Goal: Task Accomplishment & Management: Manage account settings

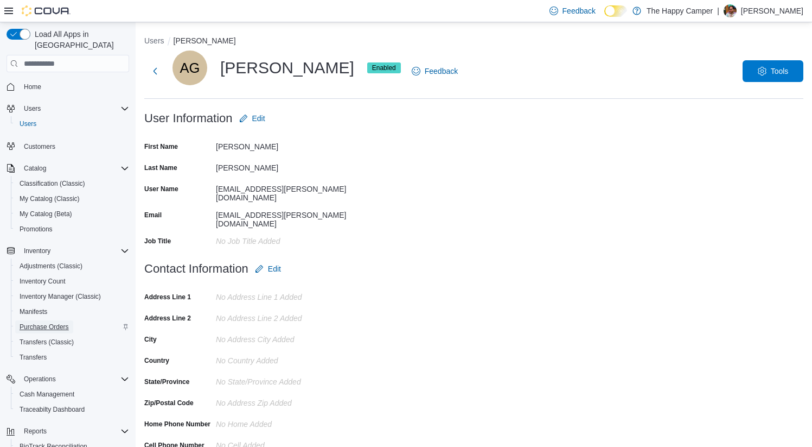
click at [39, 322] on span "Purchase Orders" at bounding box center [44, 326] width 49 height 9
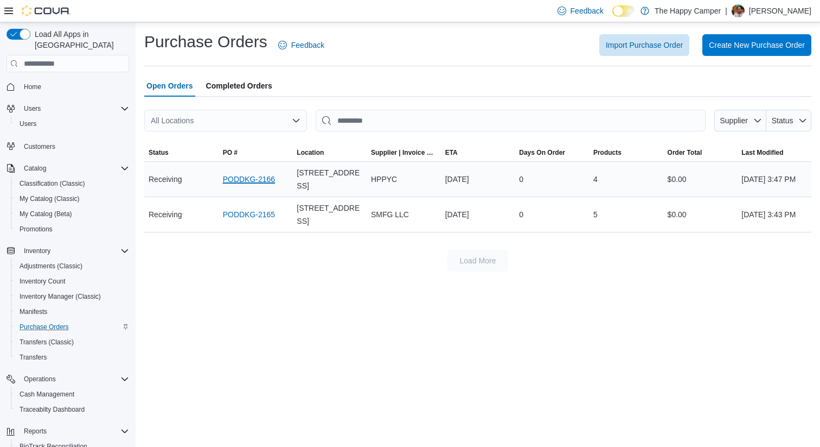
click at [254, 184] on link "PODDKG-2166" at bounding box center [249, 179] width 52 height 13
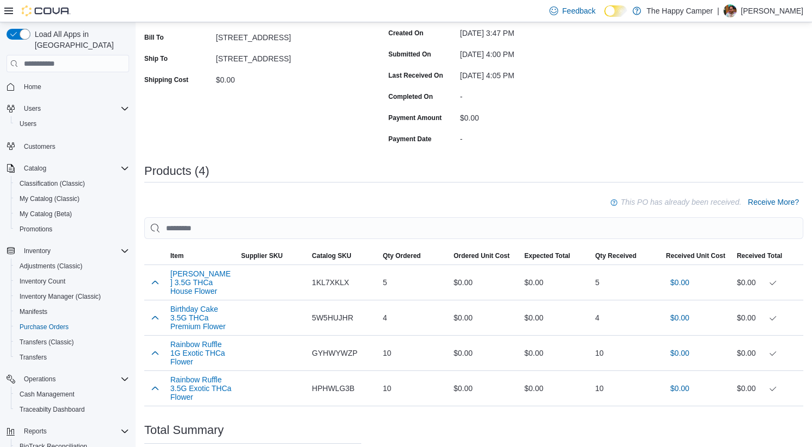
scroll to position [34, 0]
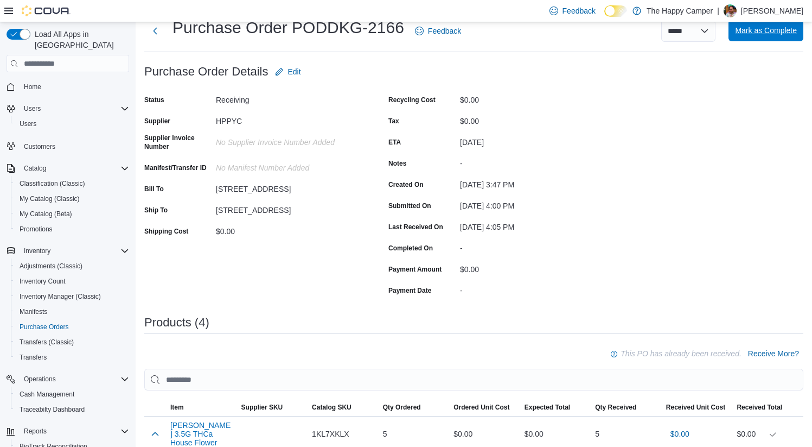
click at [764, 33] on span "Mark as Complete" at bounding box center [766, 30] width 62 height 11
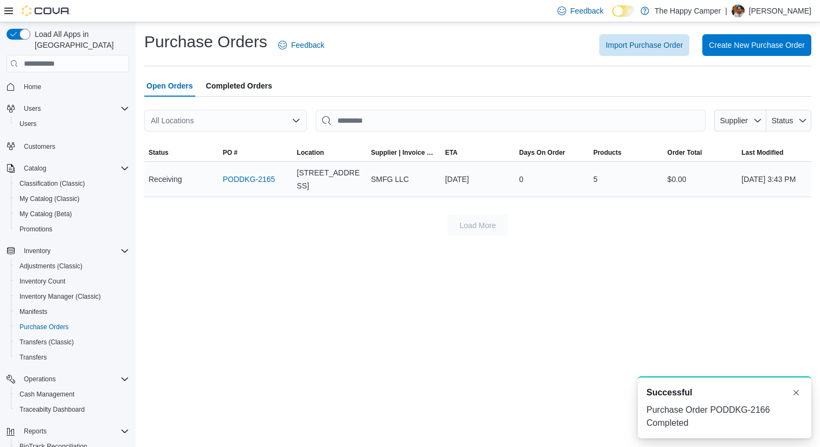
click at [259, 171] on div "PODDKG-2165" at bounding box center [256, 179] width 74 height 22
click at [254, 183] on link "PODDKG-2165" at bounding box center [249, 179] width 52 height 13
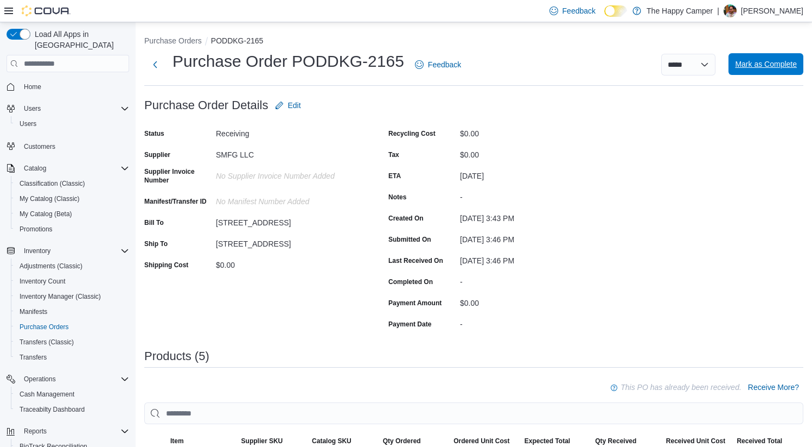
click at [767, 65] on span "Mark as Complete" at bounding box center [766, 64] width 62 height 11
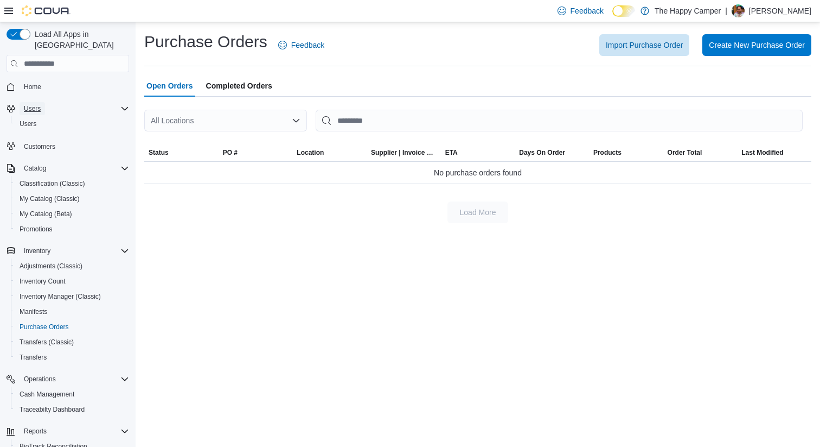
click at [28, 104] on span "Users" at bounding box center [32, 108] width 17 height 9
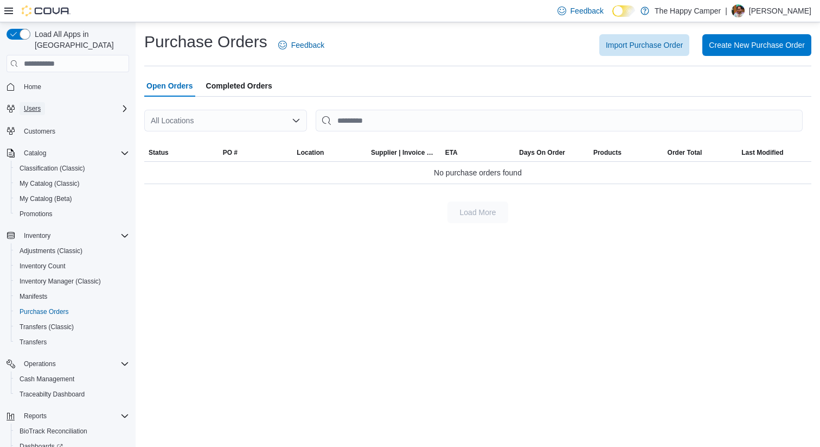
click at [33, 104] on span "Users" at bounding box center [32, 108] width 17 height 9
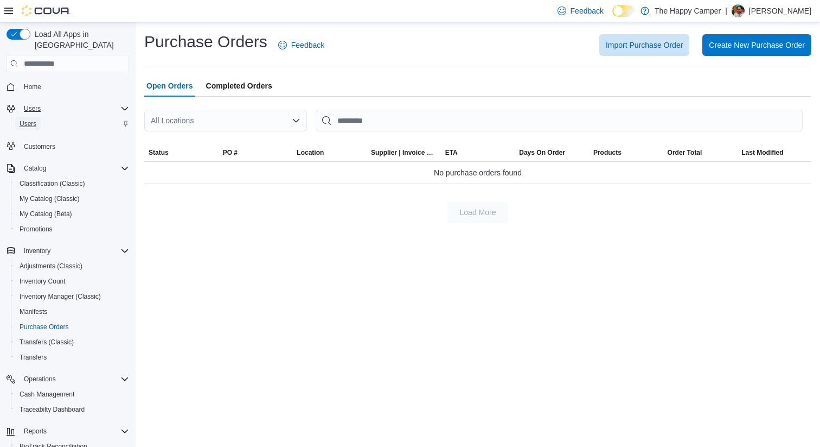
click at [33, 119] on span "Users" at bounding box center [28, 123] width 17 height 9
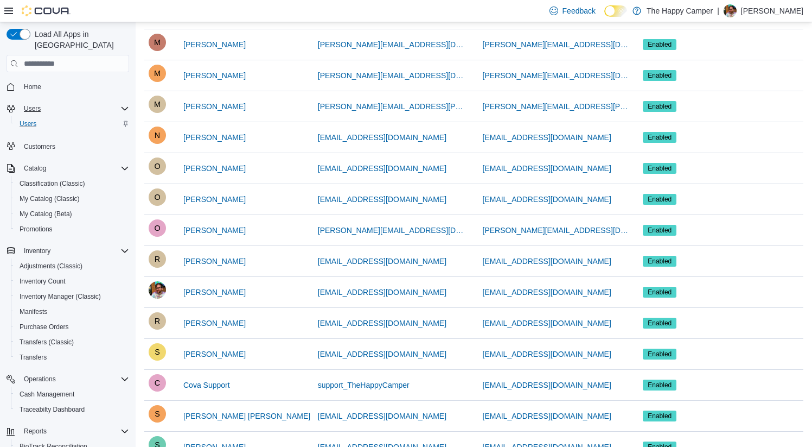
scroll to position [643, 0]
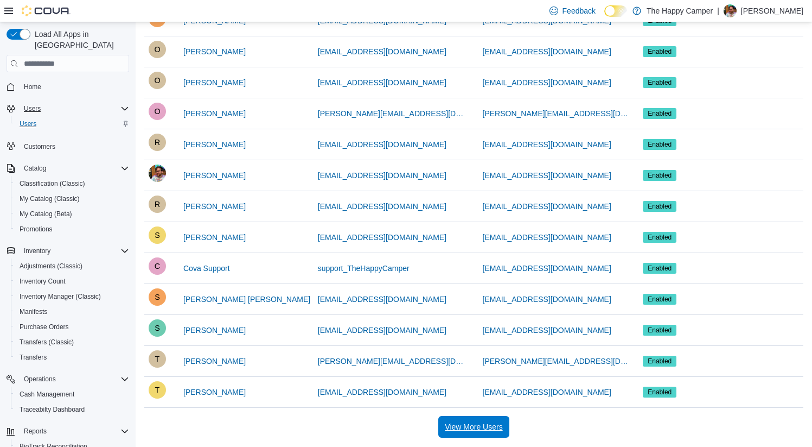
click at [487, 436] on span "View More Users" at bounding box center [474, 427] width 58 height 22
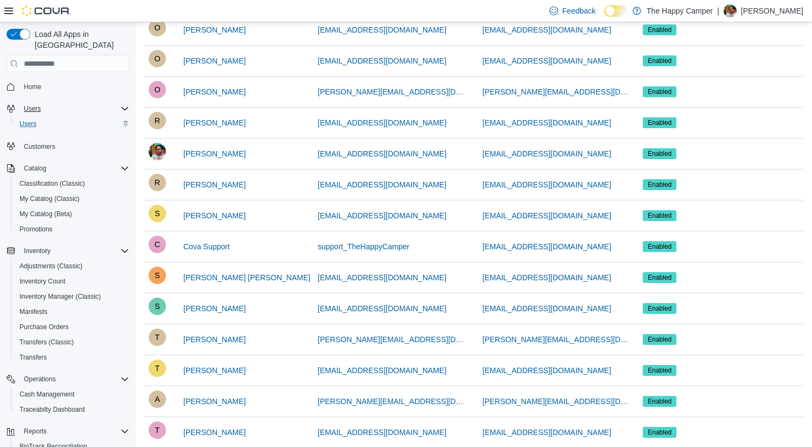
scroll to position [745, 0]
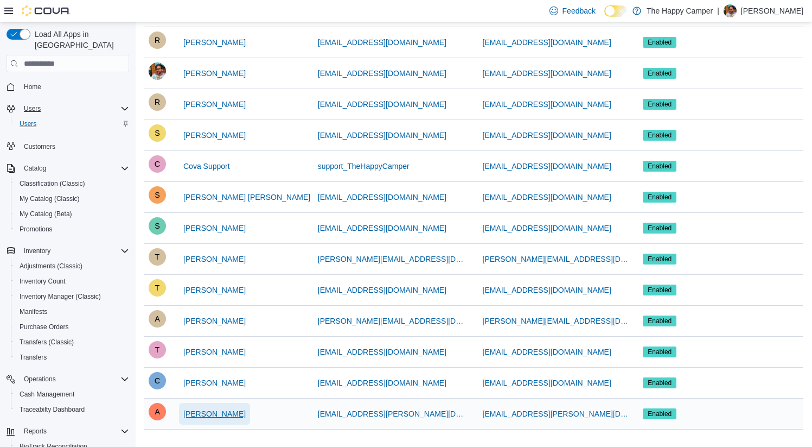
click at [215, 410] on span "[PERSON_NAME]" at bounding box center [214, 413] width 62 height 11
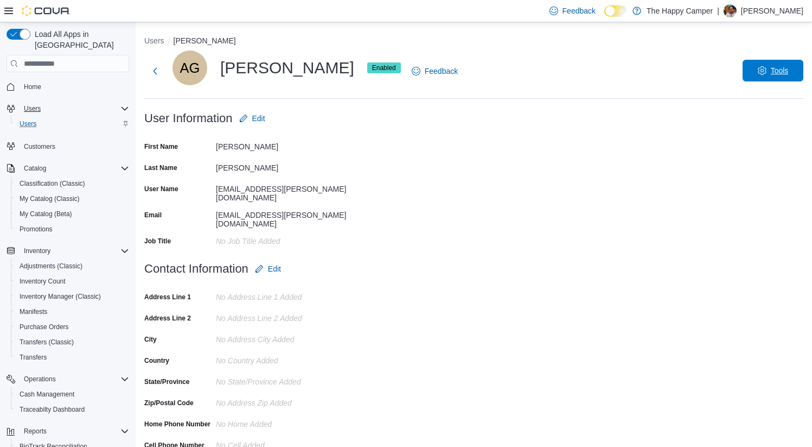
click at [783, 76] on span "Tools" at bounding box center [773, 71] width 48 height 22
click at [157, 67] on button "Next" at bounding box center [155, 71] width 22 height 22
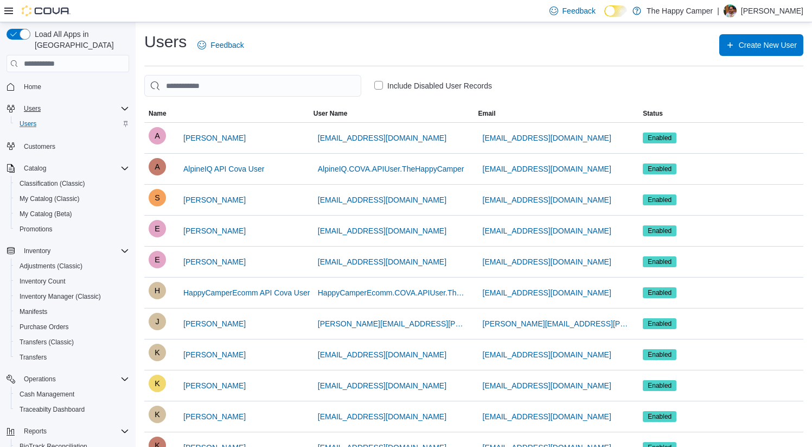
scroll to position [643, 0]
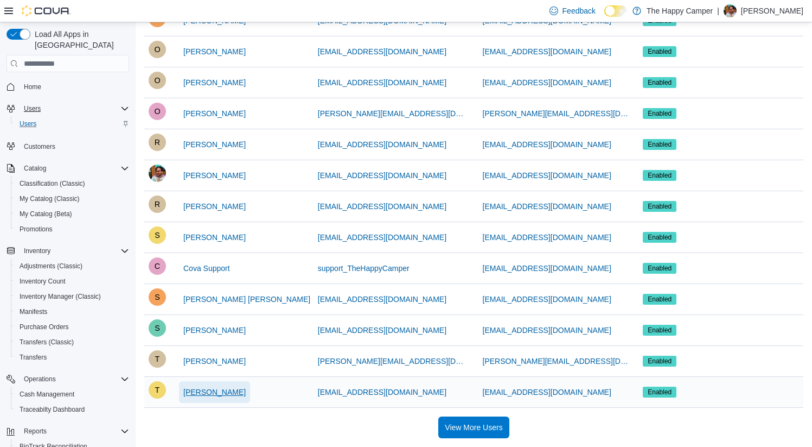
click at [216, 394] on span "[PERSON_NAME]" at bounding box center [214, 391] width 62 height 11
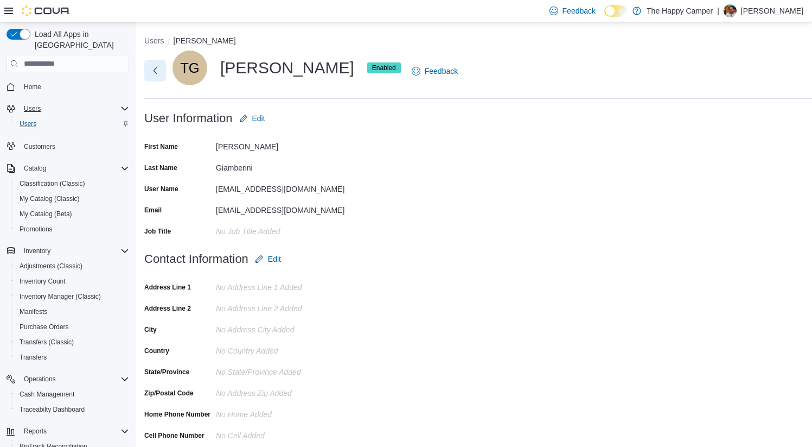
click at [154, 68] on button "Next" at bounding box center [155, 71] width 22 height 22
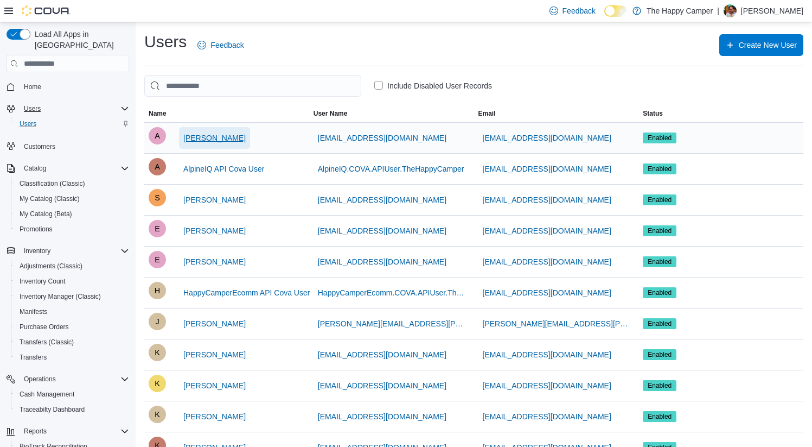
click at [207, 133] on span "[PERSON_NAME]" at bounding box center [214, 137] width 62 height 11
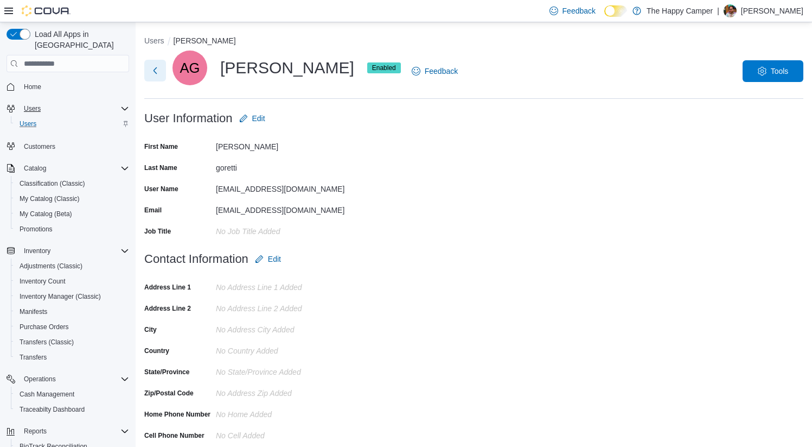
click at [165, 76] on button "Next" at bounding box center [155, 71] width 22 height 22
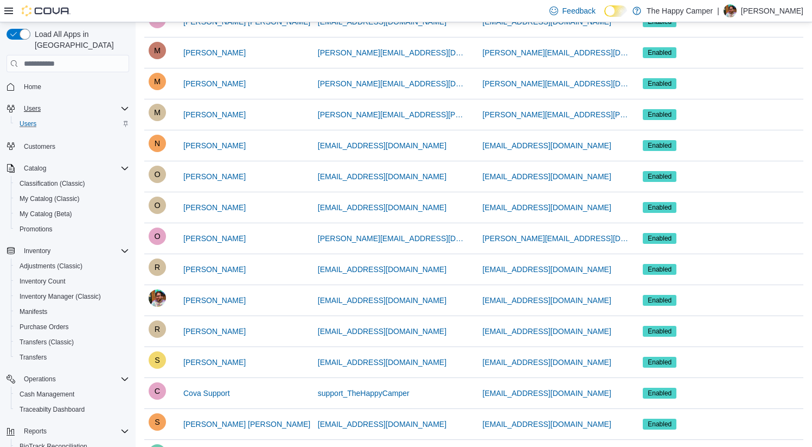
scroll to position [643, 0]
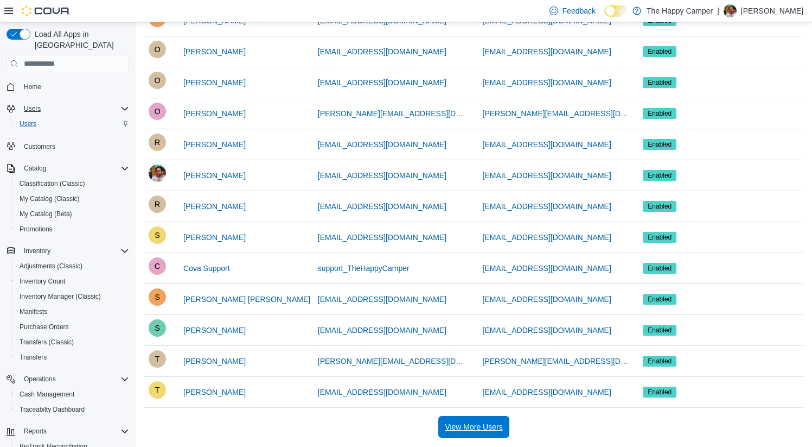
click at [465, 424] on span "View More Users" at bounding box center [474, 426] width 58 height 11
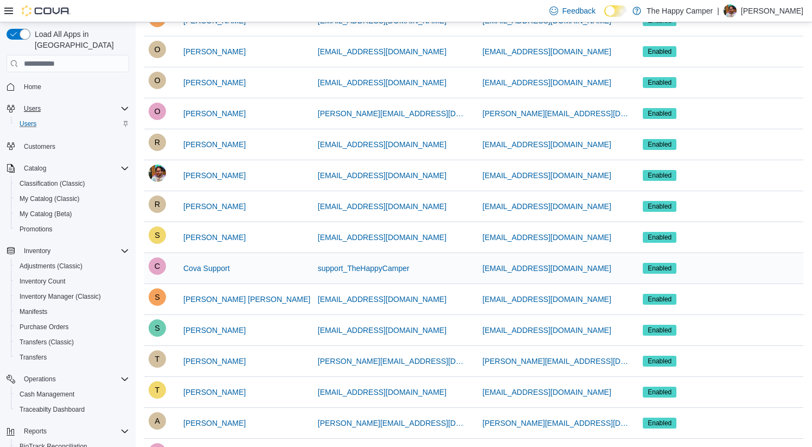
scroll to position [745, 0]
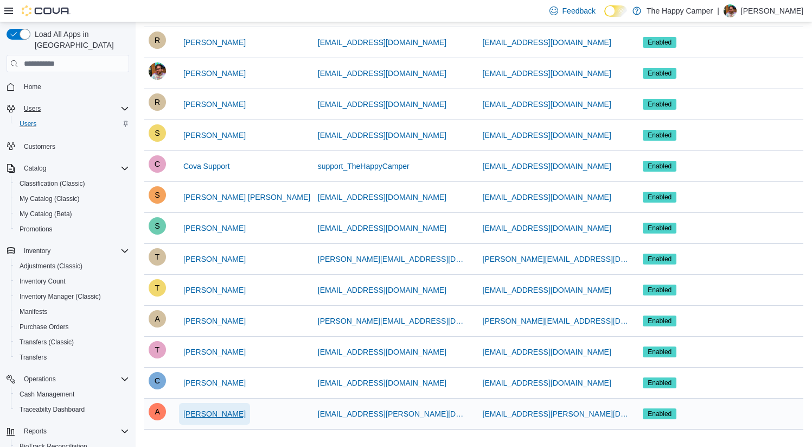
click at [222, 417] on span "[PERSON_NAME]" at bounding box center [214, 413] width 62 height 11
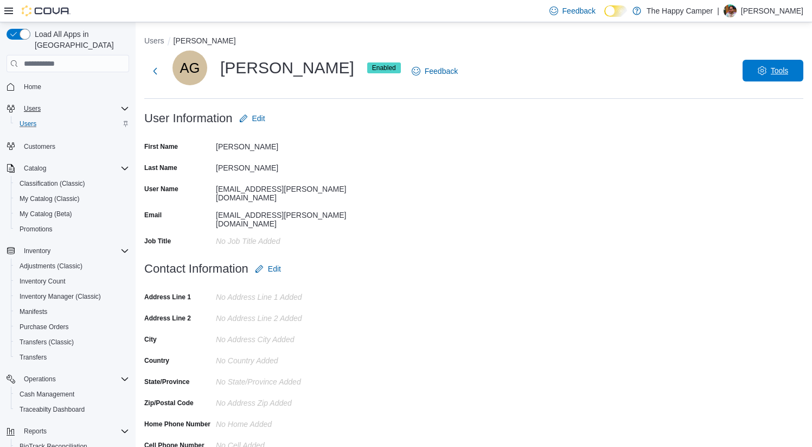
click at [773, 78] on span "Tools" at bounding box center [773, 71] width 48 height 22
click at [755, 101] on span "Reset Password" at bounding box center [763, 99] width 63 height 13
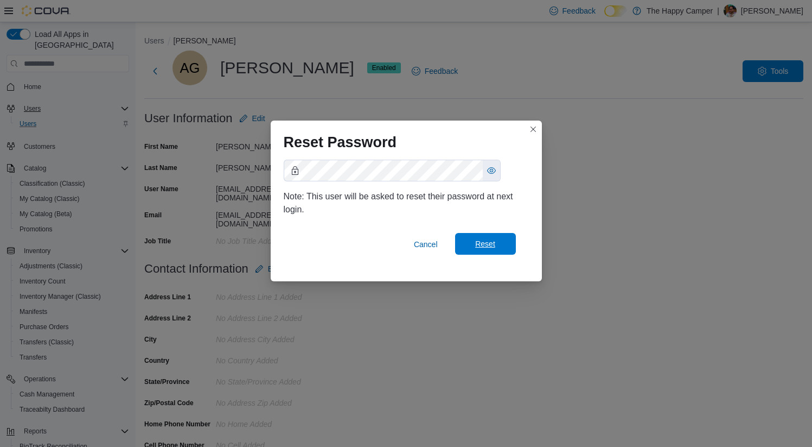
click at [498, 246] on span "Reset" at bounding box center [486, 244] width 48 height 22
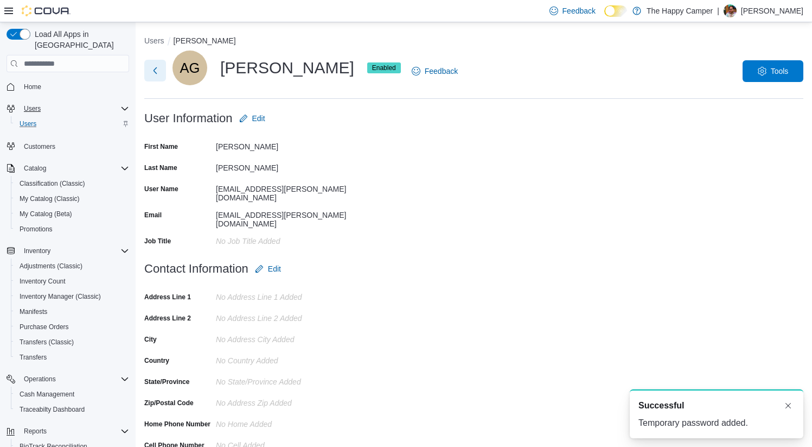
click at [154, 71] on button "Next" at bounding box center [155, 71] width 22 height 22
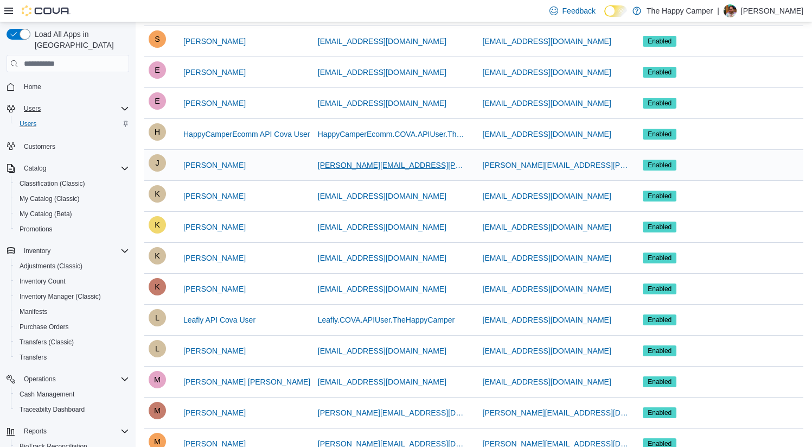
scroll to position [161, 0]
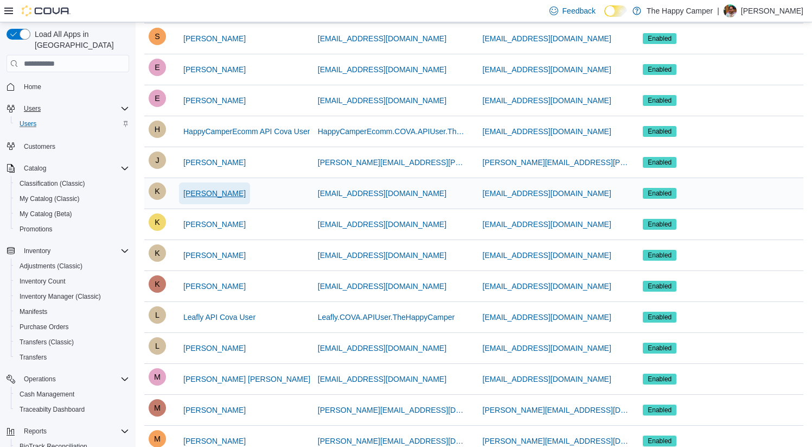
click at [201, 190] on span "[PERSON_NAME]" at bounding box center [214, 193] width 62 height 11
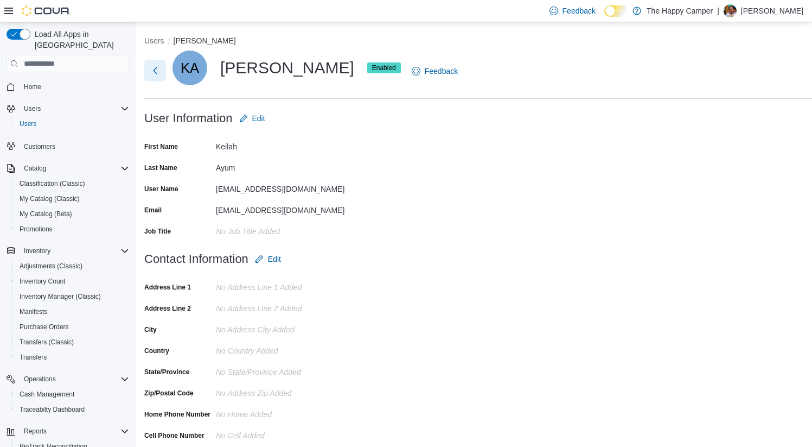
click at [156, 75] on button "Next" at bounding box center [155, 71] width 22 height 22
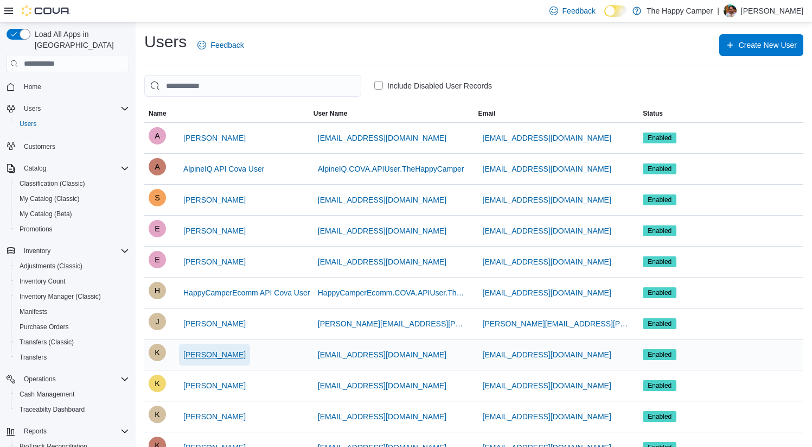
click at [217, 355] on span "Keilah Ayum" at bounding box center [214, 354] width 62 height 11
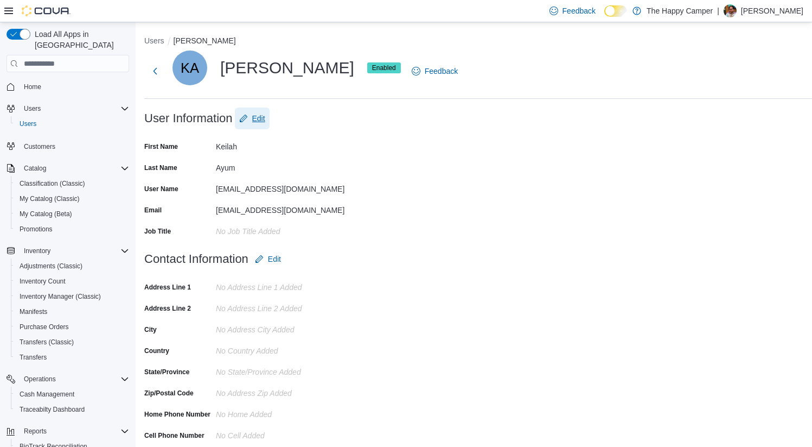
click at [254, 119] on span "Edit" at bounding box center [258, 118] width 13 height 11
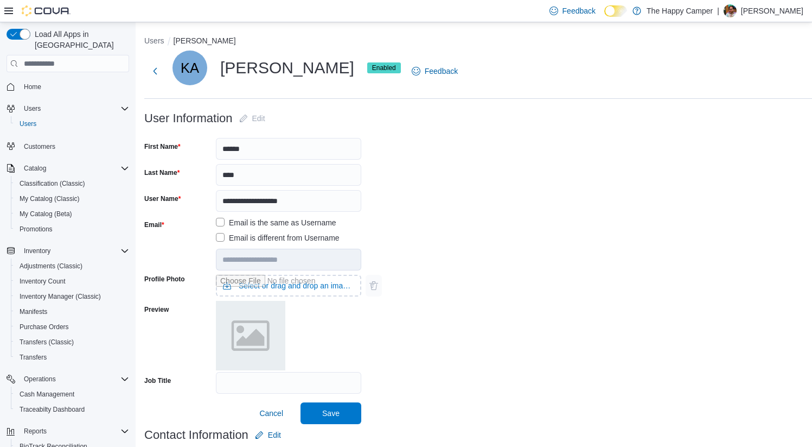
click at [481, 277] on div "Profile Photo Select or drag and drop an image file Preview" at bounding box center [522, 320] width 756 height 101
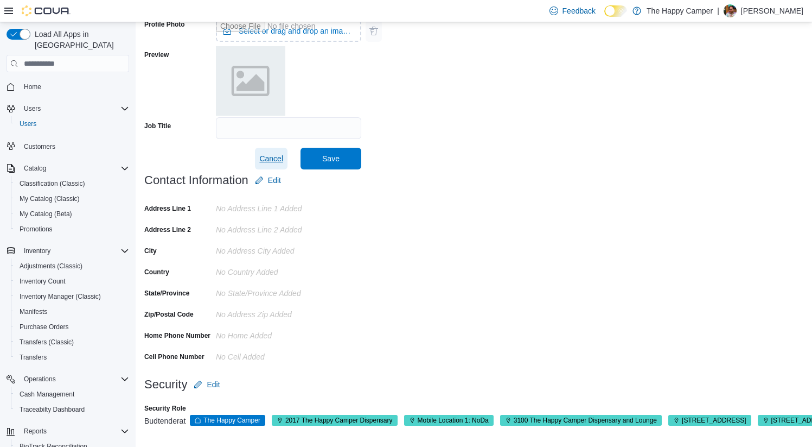
click at [267, 155] on span "Cancel" at bounding box center [271, 158] width 24 height 11
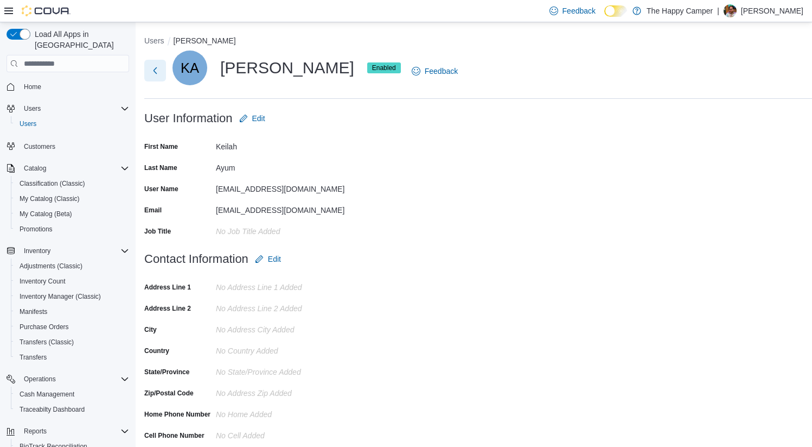
click at [156, 72] on button "Next" at bounding box center [155, 71] width 22 height 22
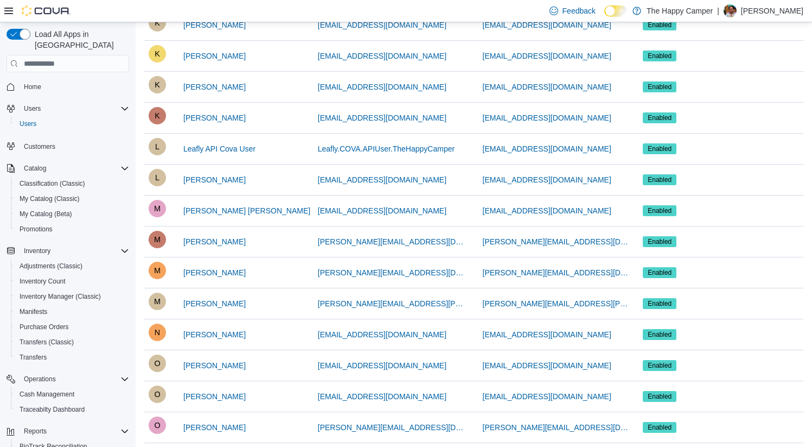
scroll to position [333, 0]
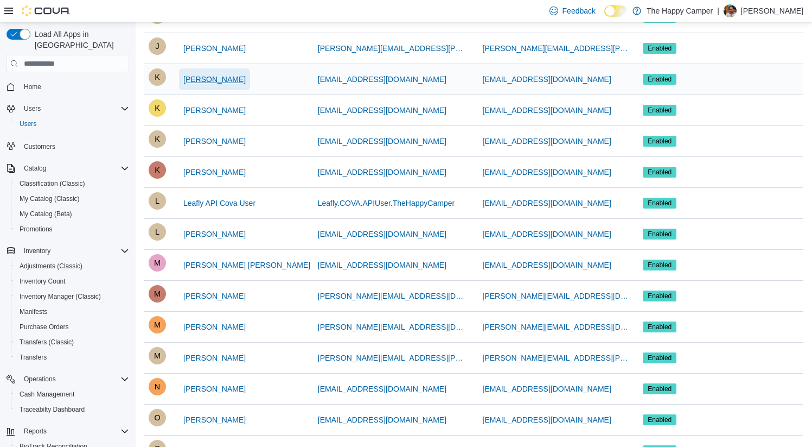
click at [202, 82] on span "[PERSON_NAME]" at bounding box center [214, 79] width 62 height 11
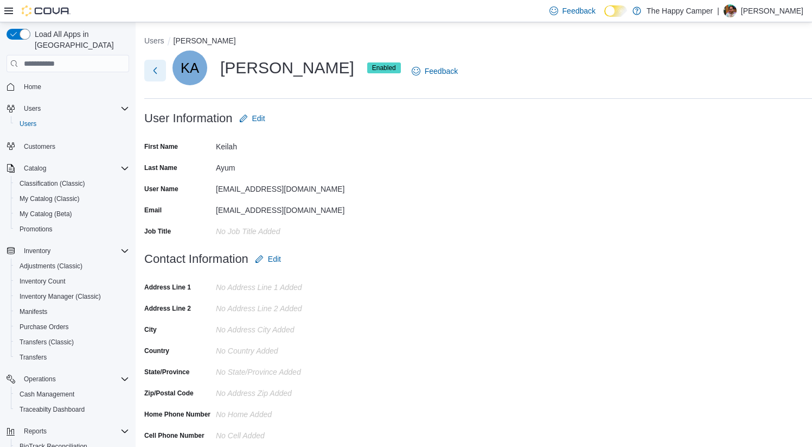
click at [158, 69] on button "Next" at bounding box center [155, 71] width 22 height 22
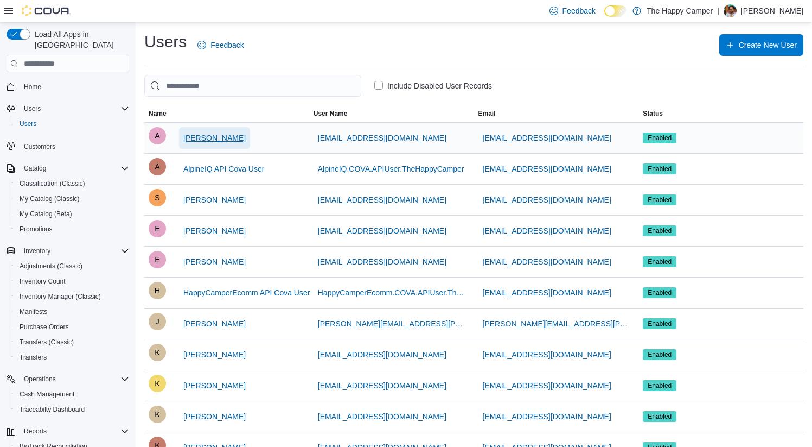
click at [200, 135] on span "[PERSON_NAME]" at bounding box center [214, 137] width 62 height 11
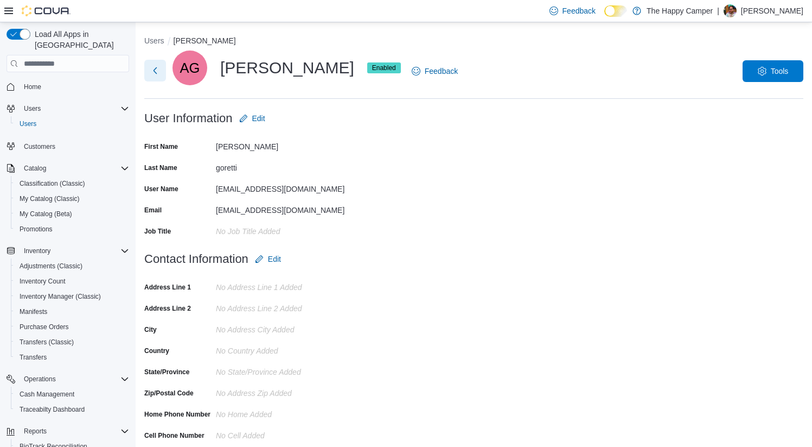
click at [159, 74] on button "Next" at bounding box center [155, 71] width 22 height 22
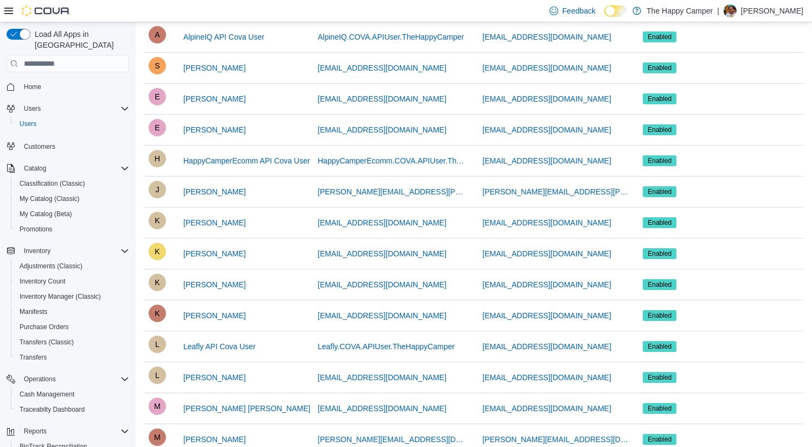
scroll to position [138, 0]
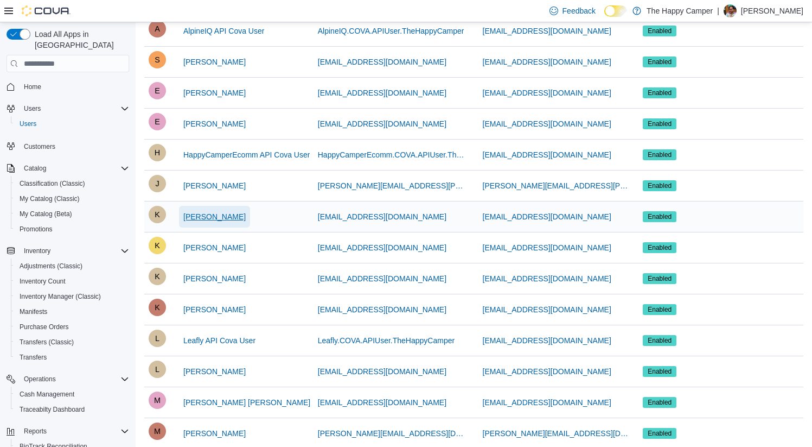
click at [203, 214] on span "[PERSON_NAME]" at bounding box center [214, 216] width 62 height 11
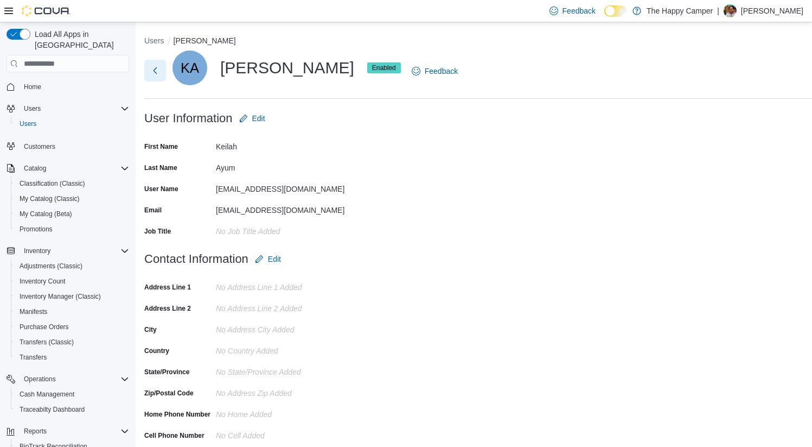
click at [156, 75] on button "Next" at bounding box center [155, 71] width 22 height 22
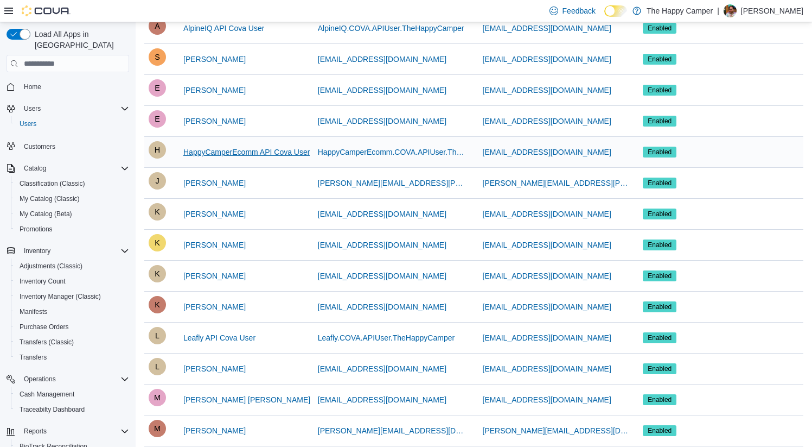
scroll to position [155, 0]
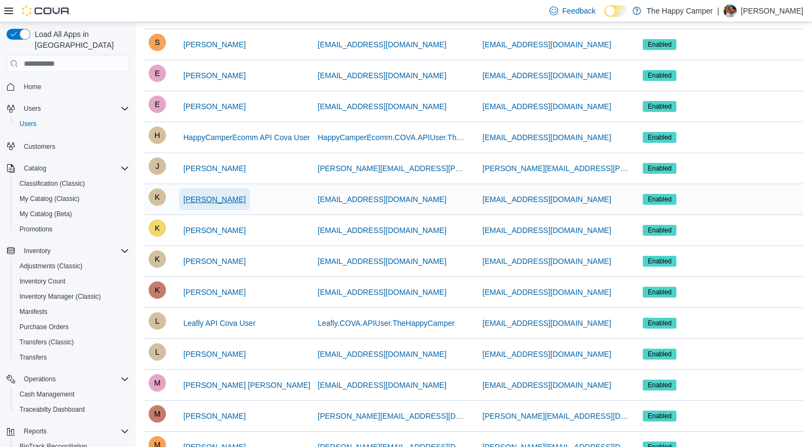
click at [205, 192] on span "[PERSON_NAME]" at bounding box center [214, 199] width 62 height 22
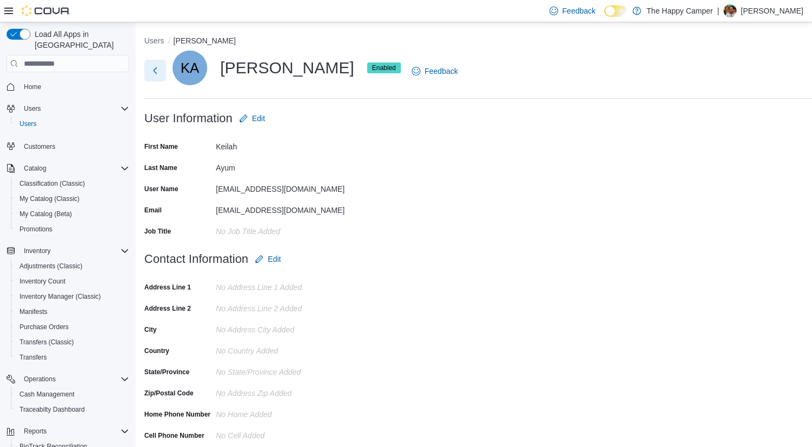
click at [154, 73] on button "Next" at bounding box center [155, 71] width 22 height 22
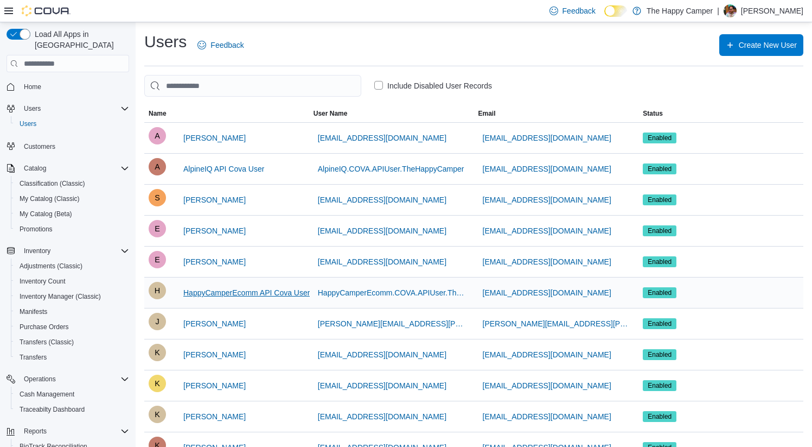
scroll to position [643, 0]
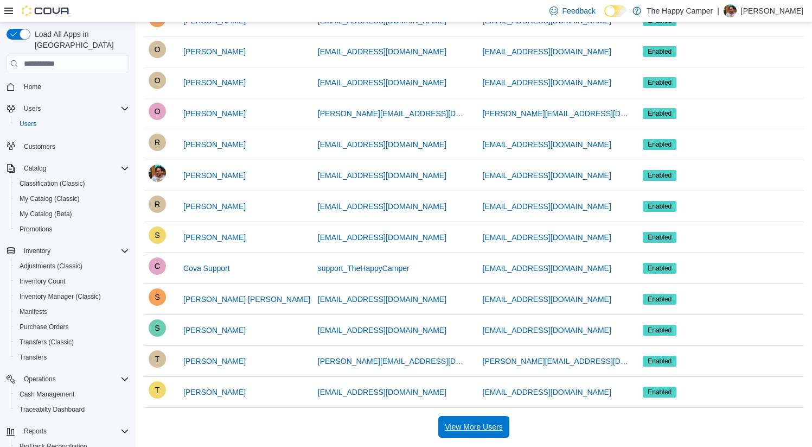
click at [465, 418] on span "View More Users" at bounding box center [474, 427] width 58 height 22
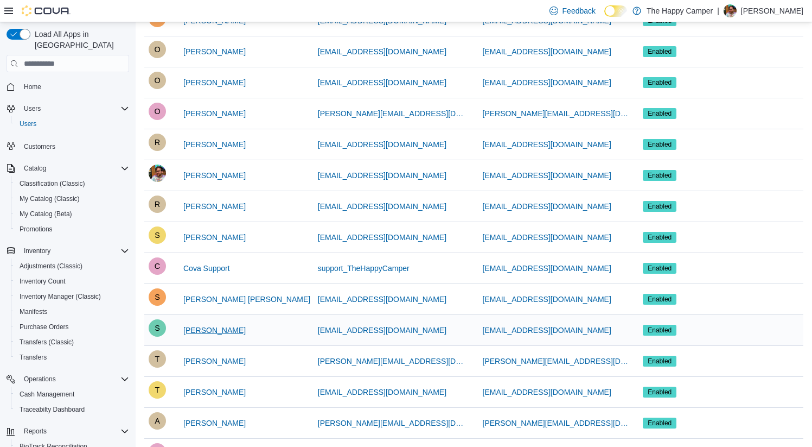
scroll to position [745, 0]
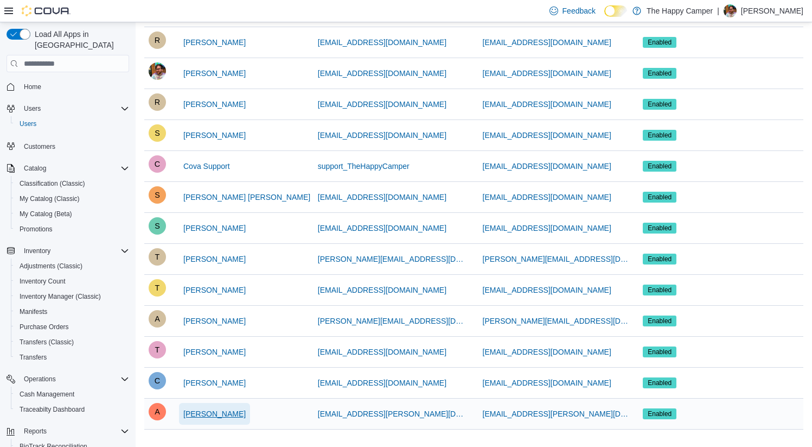
click at [207, 411] on span "[PERSON_NAME]" at bounding box center [214, 413] width 62 height 11
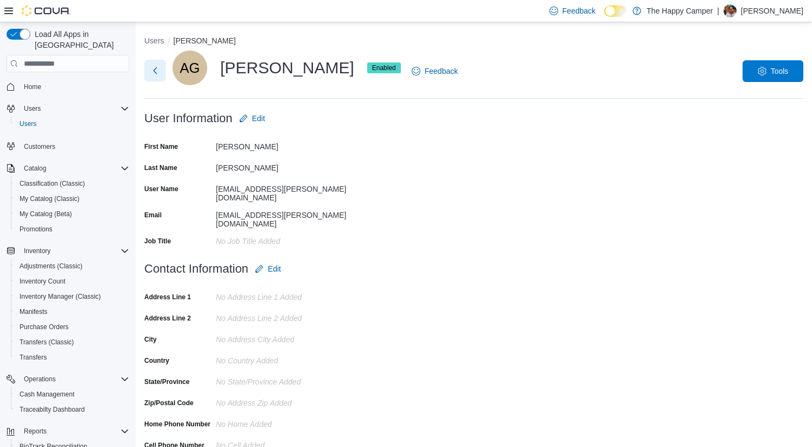
click at [157, 63] on button "Next" at bounding box center [155, 71] width 22 height 22
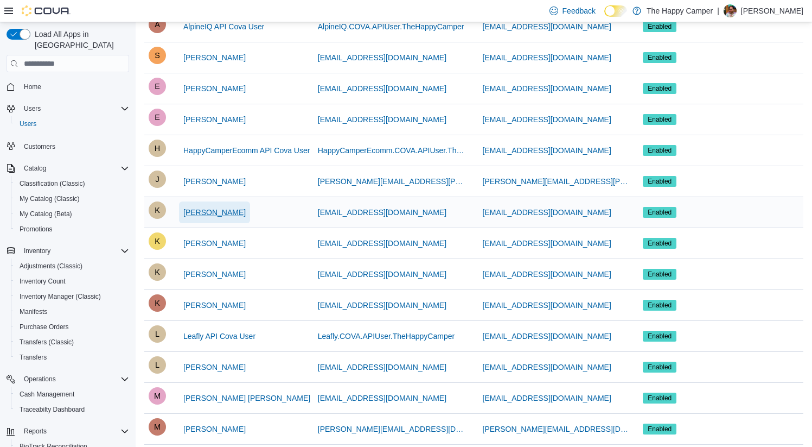
click at [197, 207] on span "[PERSON_NAME]" at bounding box center [214, 212] width 62 height 11
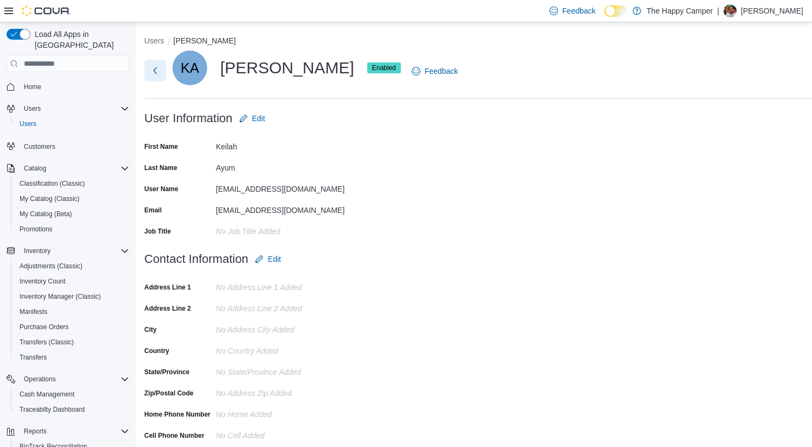
click at [153, 69] on button "Next" at bounding box center [155, 71] width 22 height 22
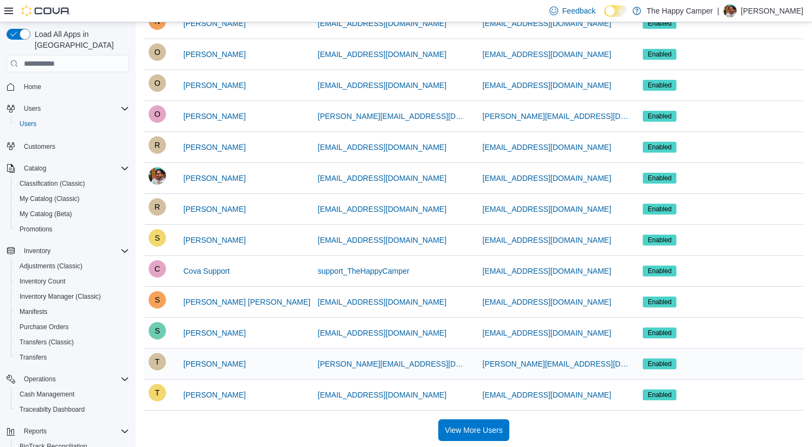
scroll to position [643, 0]
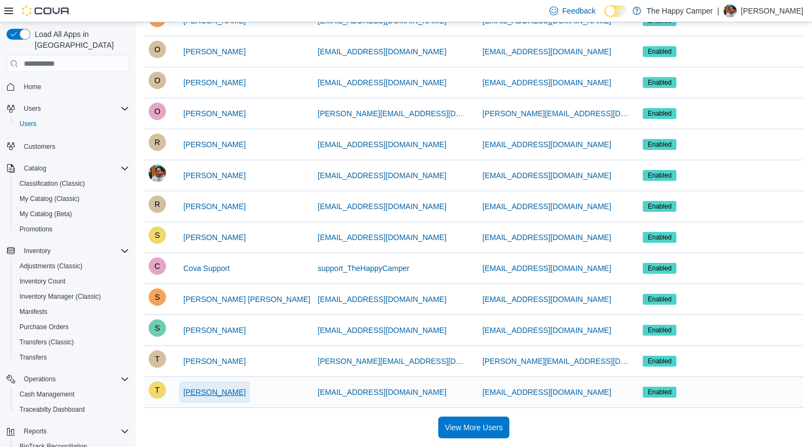
click at [207, 394] on span "[PERSON_NAME]" at bounding box center [214, 391] width 62 height 11
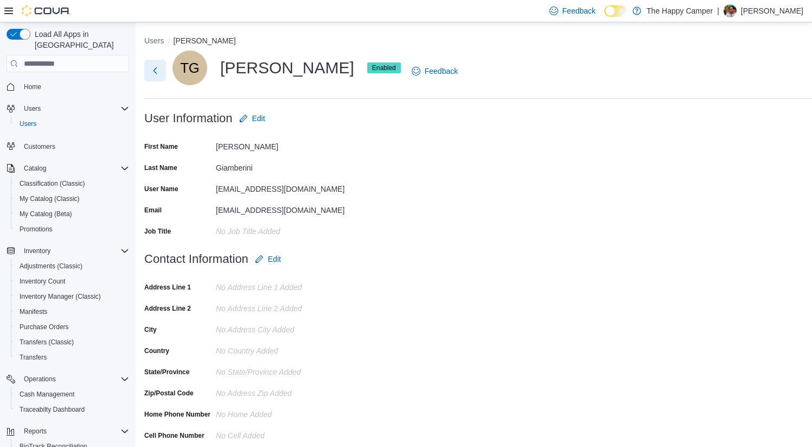
click at [154, 71] on button "Next" at bounding box center [155, 71] width 22 height 22
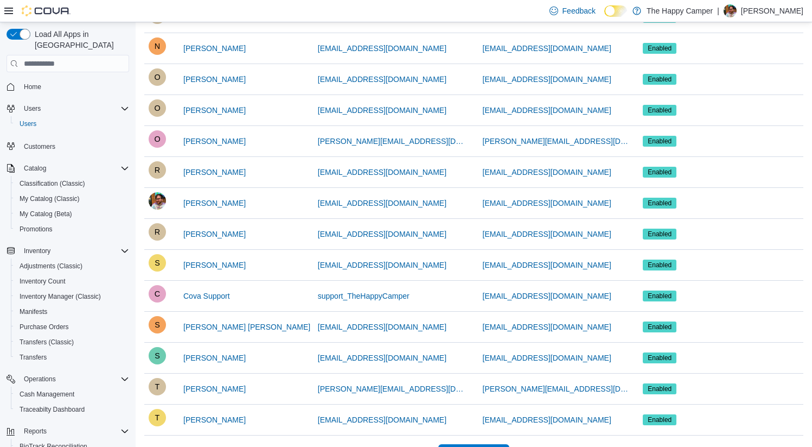
scroll to position [643, 0]
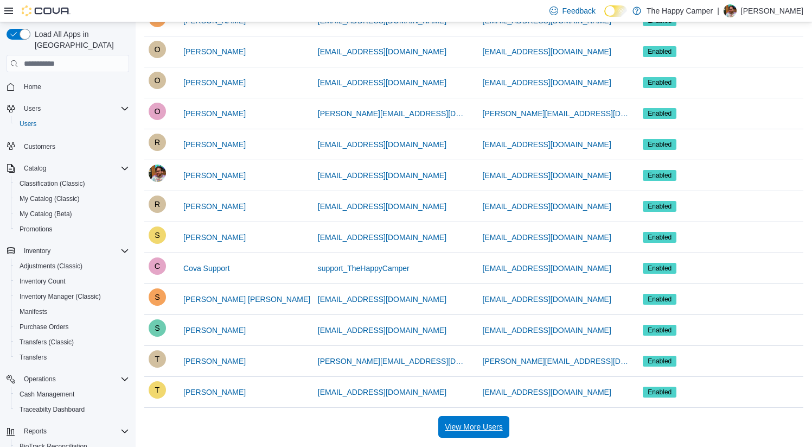
click at [478, 425] on span "View More Users" at bounding box center [474, 426] width 58 height 11
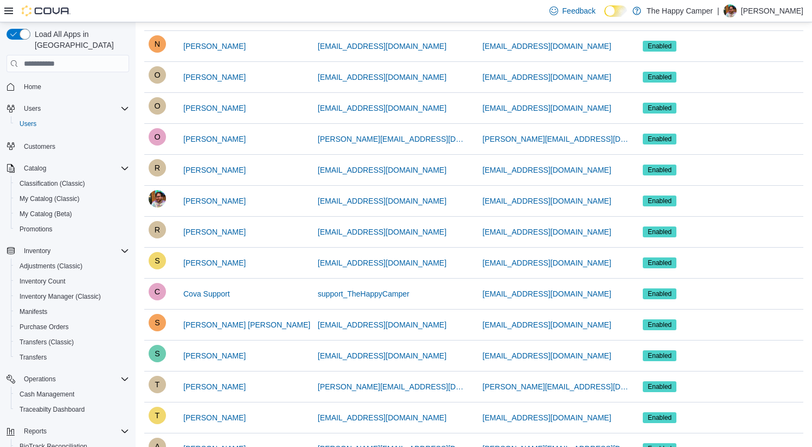
scroll to position [745, 0]
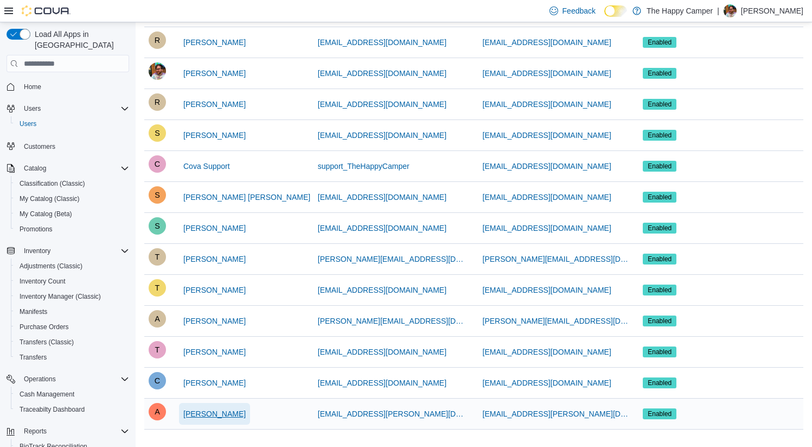
click at [208, 414] on span "[PERSON_NAME]" at bounding box center [214, 413] width 62 height 11
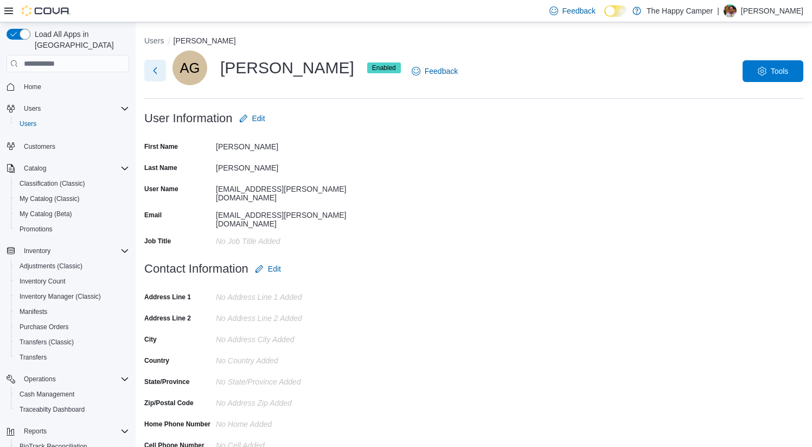
click at [156, 73] on button "Next" at bounding box center [155, 71] width 22 height 22
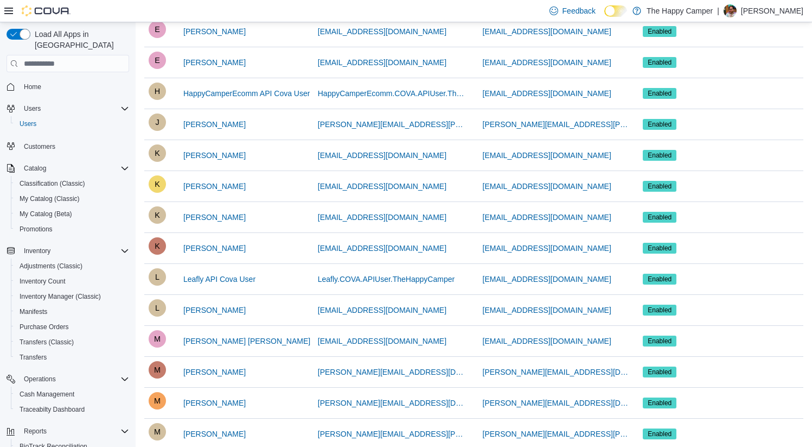
scroll to position [214, 0]
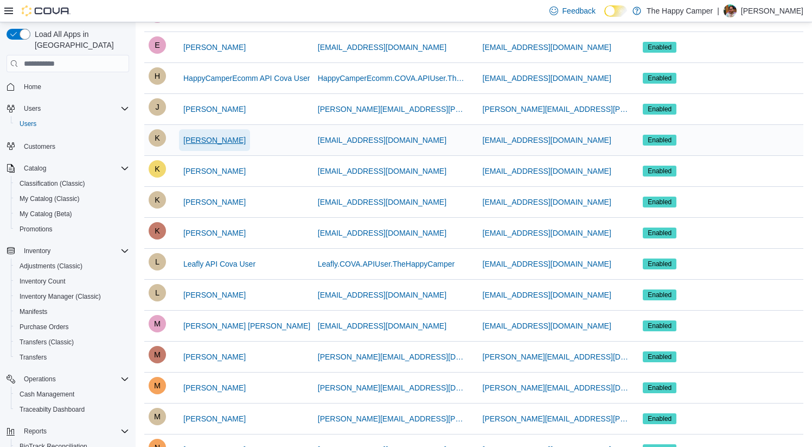
click at [208, 139] on span "[PERSON_NAME]" at bounding box center [214, 140] width 62 height 11
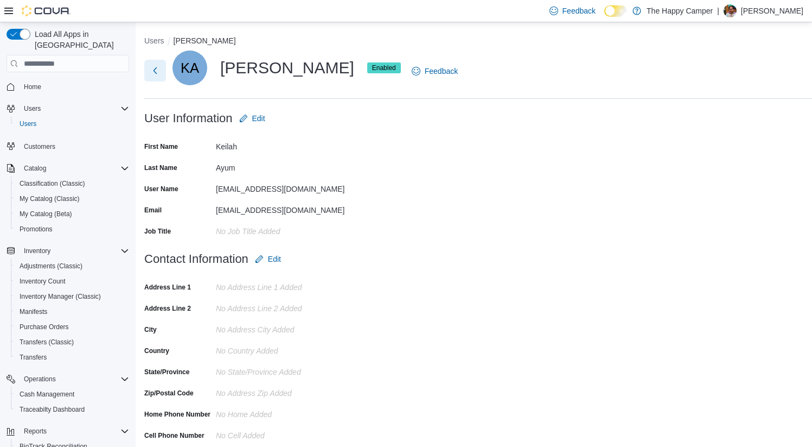
click at [156, 72] on button "Next" at bounding box center [155, 71] width 22 height 22
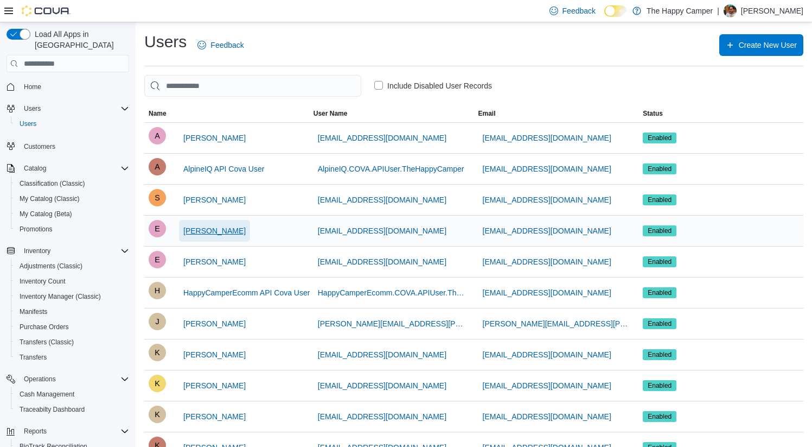
click at [211, 232] on span "[PERSON_NAME]" at bounding box center [214, 230] width 62 height 11
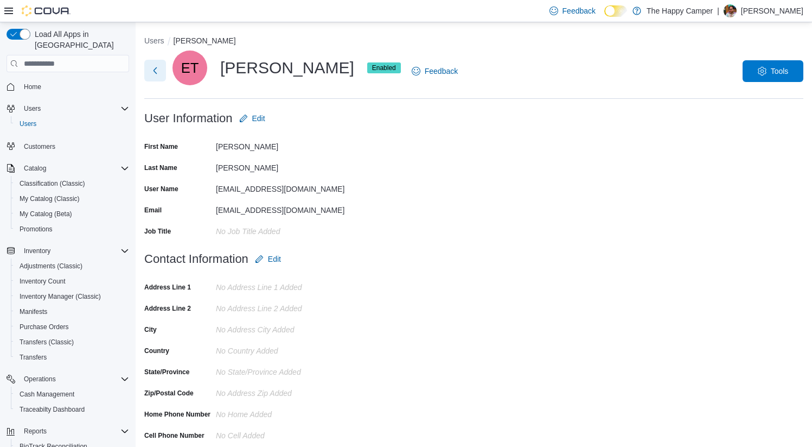
click at [152, 73] on button "Next" at bounding box center [155, 71] width 22 height 22
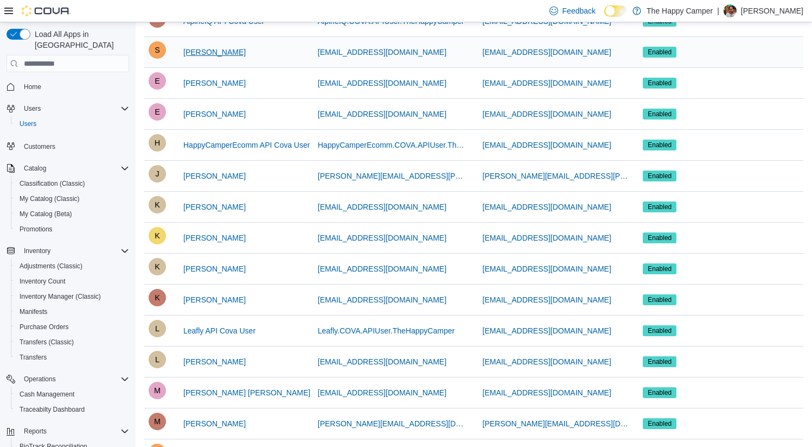
scroll to position [152, 0]
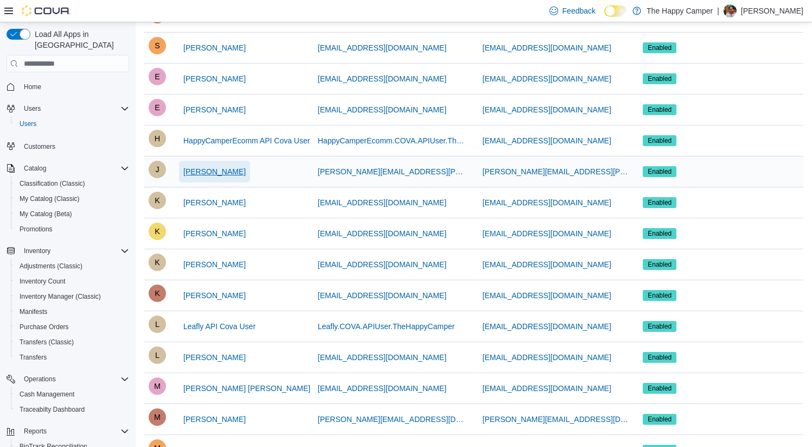
click at [201, 173] on span "[PERSON_NAME]" at bounding box center [214, 171] width 62 height 11
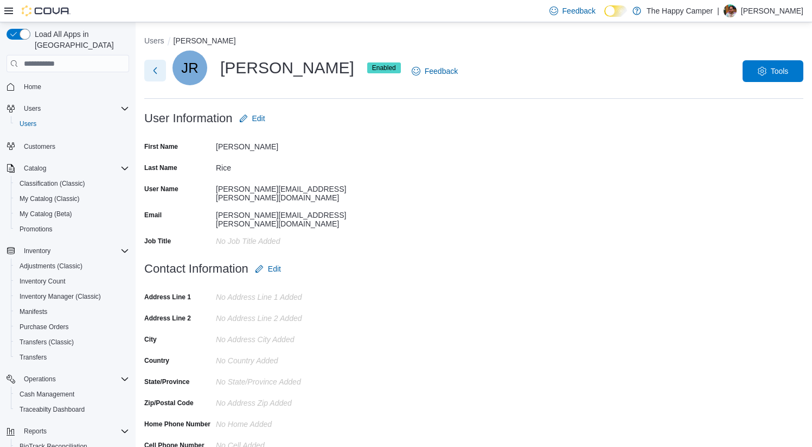
click at [155, 71] on button "Next" at bounding box center [155, 71] width 22 height 22
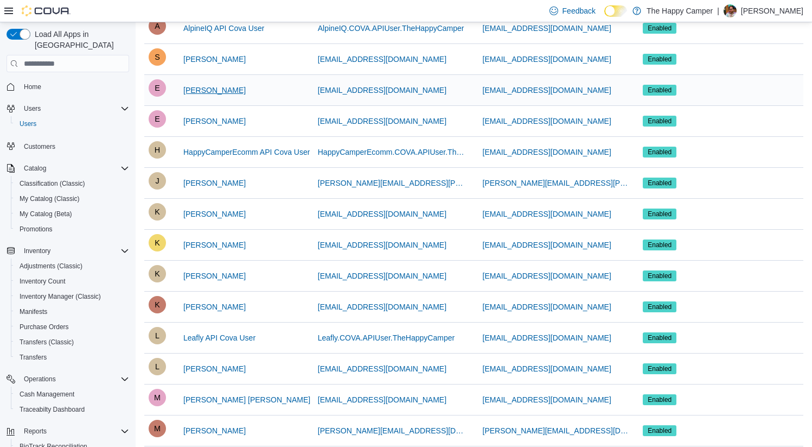
scroll to position [165, 0]
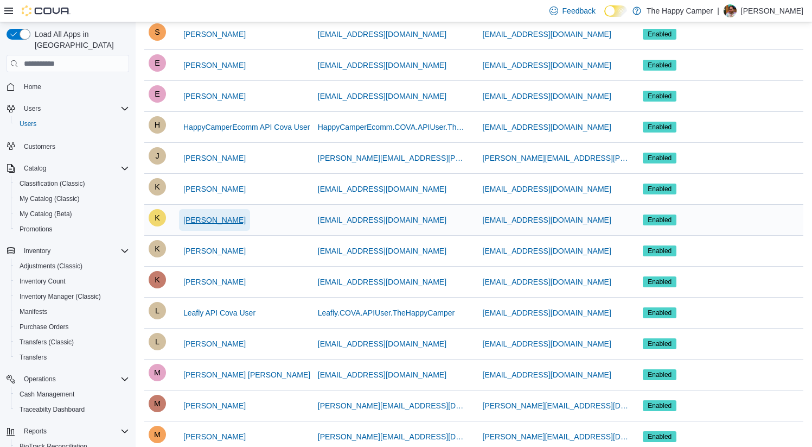
click at [200, 213] on span "[PERSON_NAME]" at bounding box center [214, 220] width 62 height 22
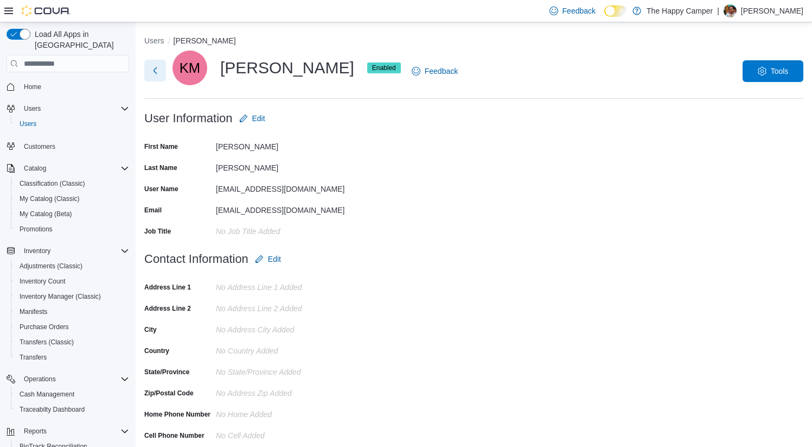
click at [159, 73] on button "Next" at bounding box center [155, 71] width 22 height 22
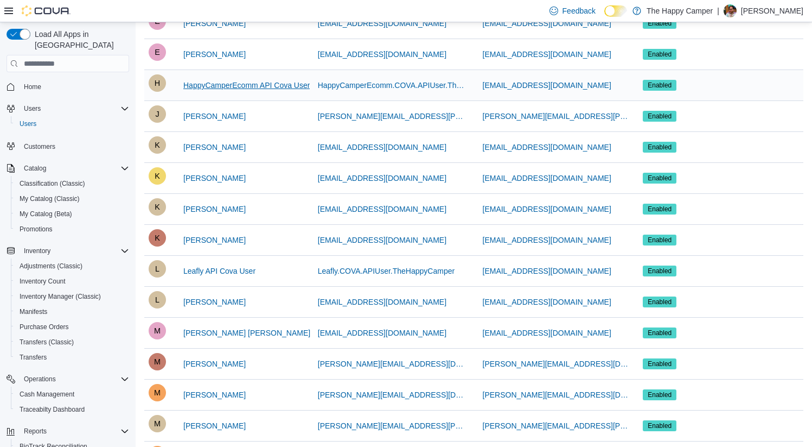
scroll to position [208, 0]
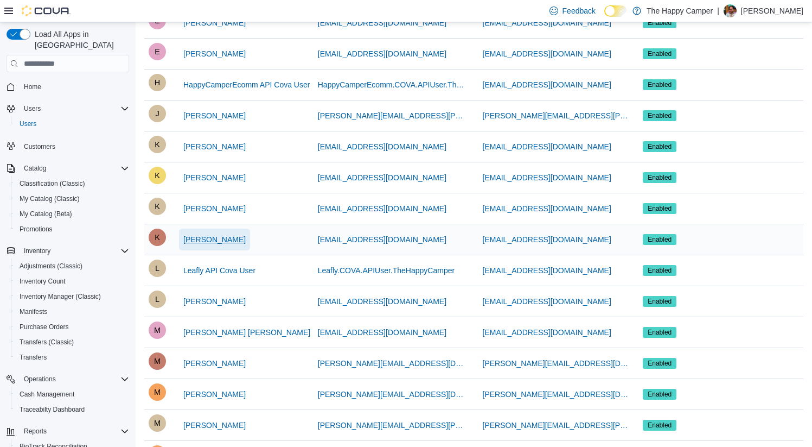
click at [203, 239] on span "[PERSON_NAME]" at bounding box center [214, 239] width 62 height 11
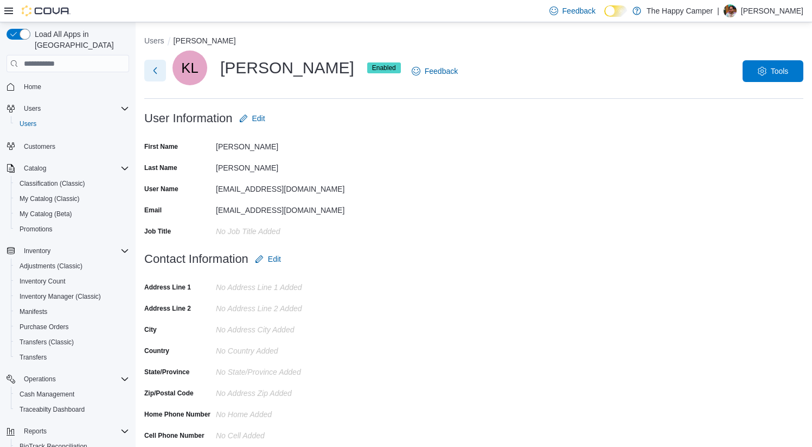
click at [150, 78] on button "Next" at bounding box center [155, 71] width 22 height 22
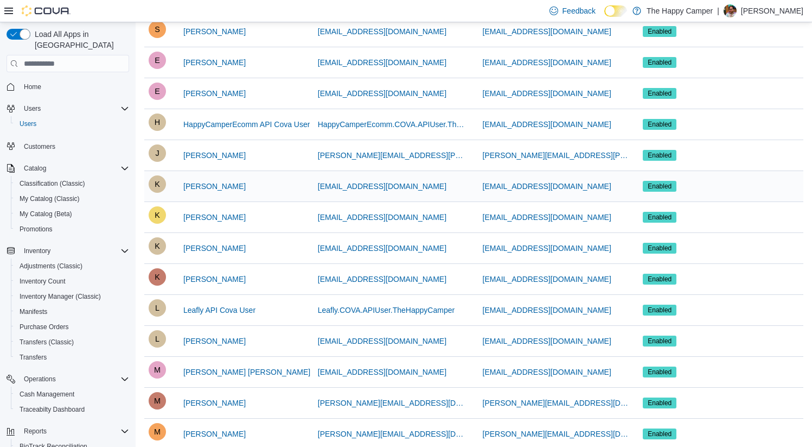
scroll to position [169, 0]
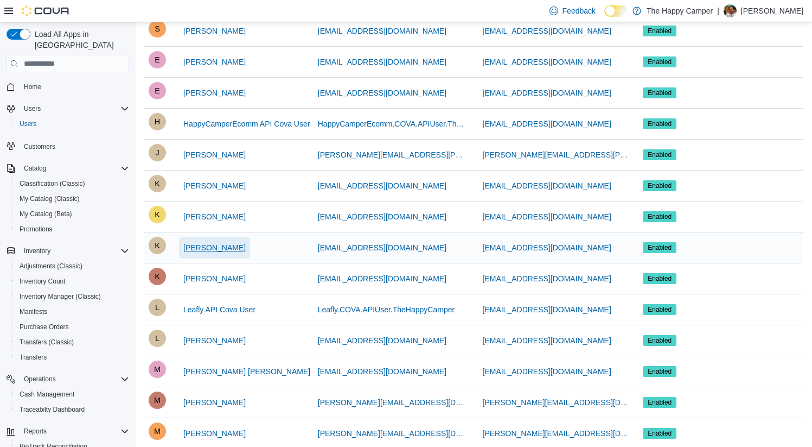
click at [196, 247] on span "[PERSON_NAME]" at bounding box center [214, 247] width 62 height 11
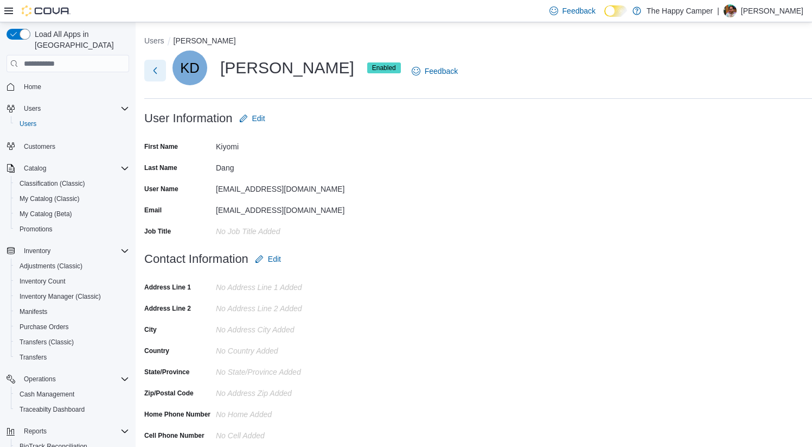
click at [156, 69] on button "Next" at bounding box center [155, 71] width 22 height 22
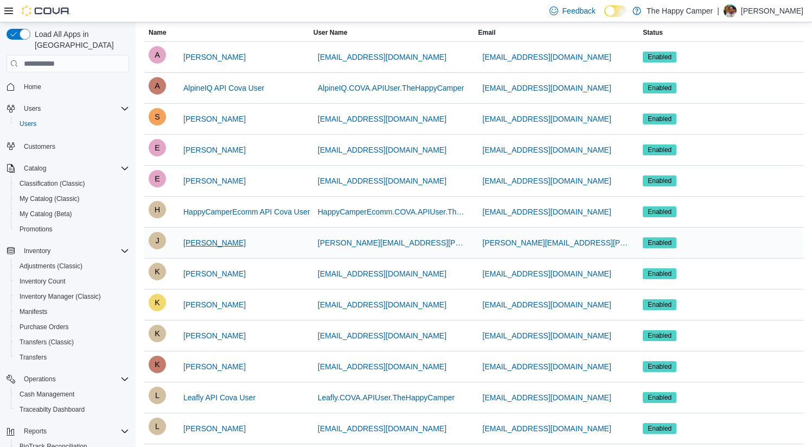
scroll to position [82, 0]
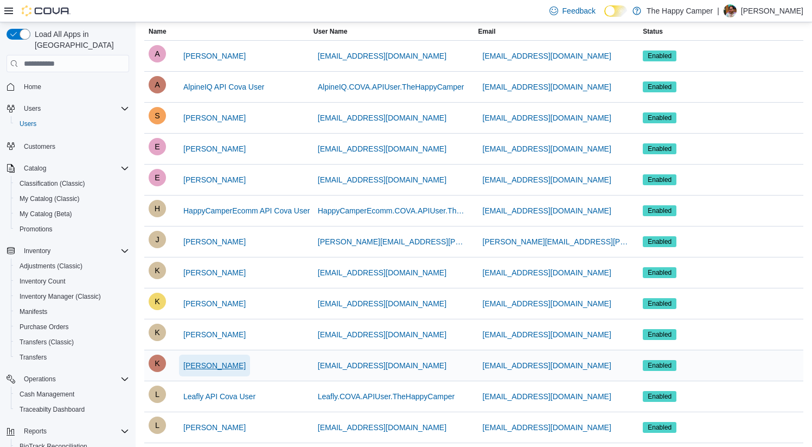
click at [203, 366] on span "[PERSON_NAME]" at bounding box center [214, 365] width 62 height 11
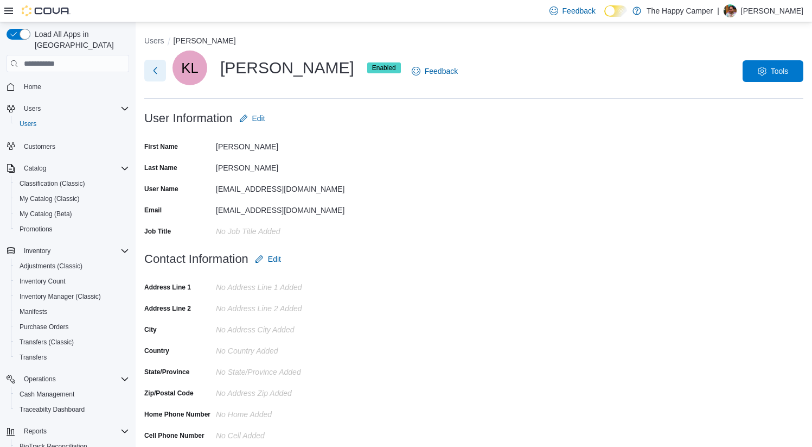
click at [157, 67] on button "Next" at bounding box center [155, 71] width 22 height 22
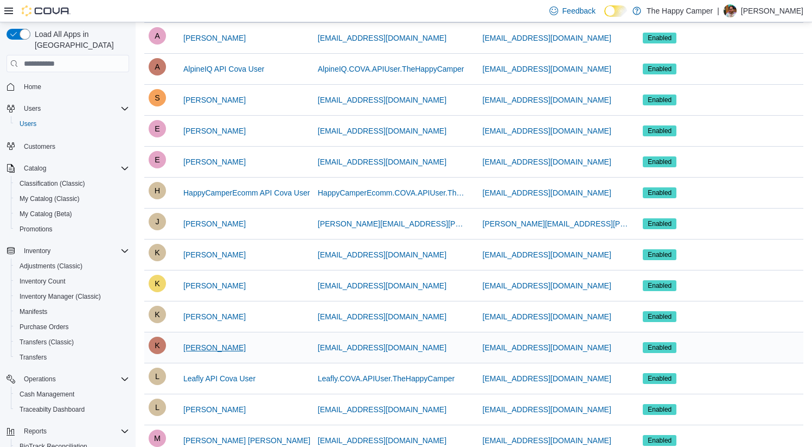
scroll to position [150, 0]
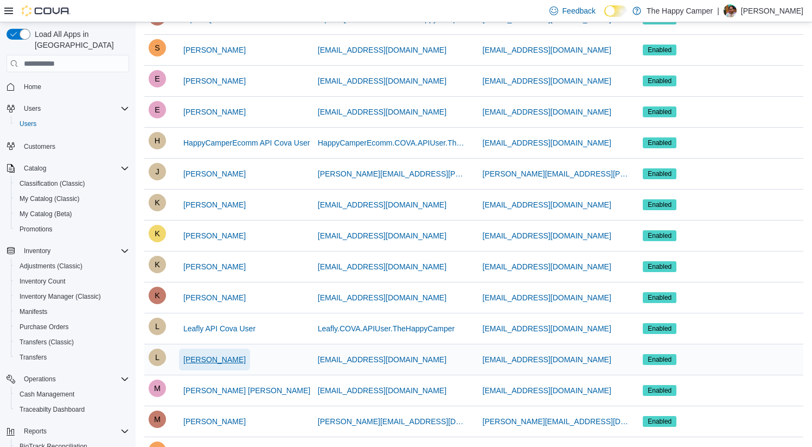
click at [200, 356] on span "[PERSON_NAME]" at bounding box center [214, 359] width 62 height 11
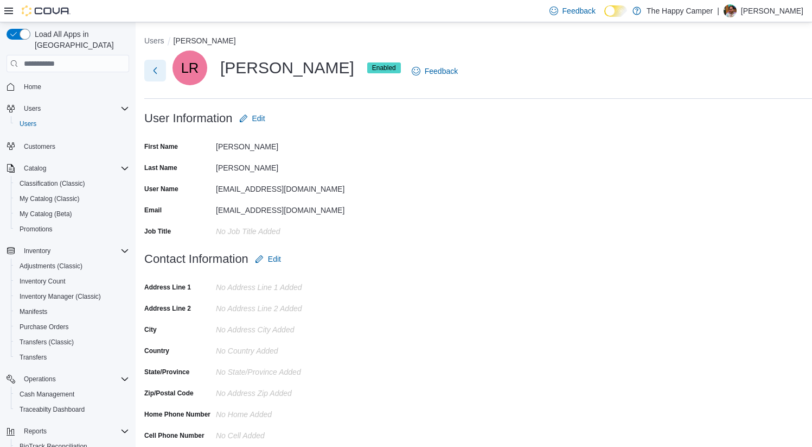
click at [155, 67] on button "Next" at bounding box center [155, 71] width 22 height 22
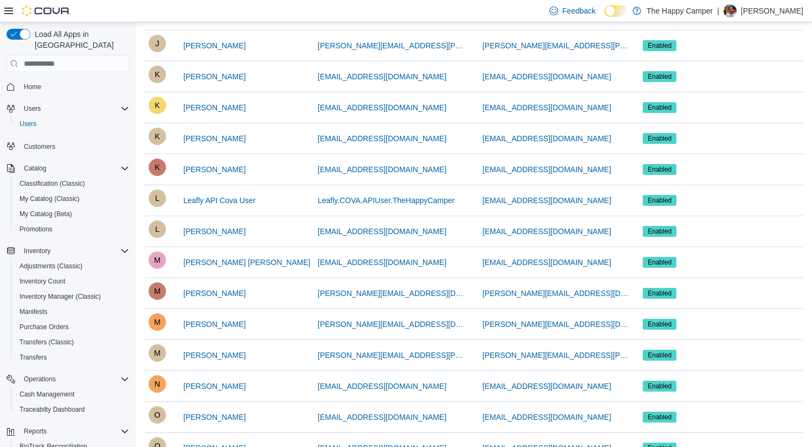
scroll to position [278, 0]
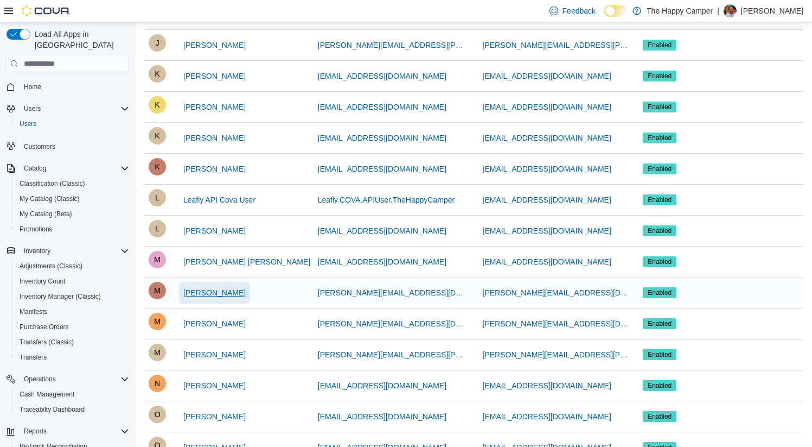
click at [226, 290] on span "[PERSON_NAME]" at bounding box center [214, 292] width 62 height 11
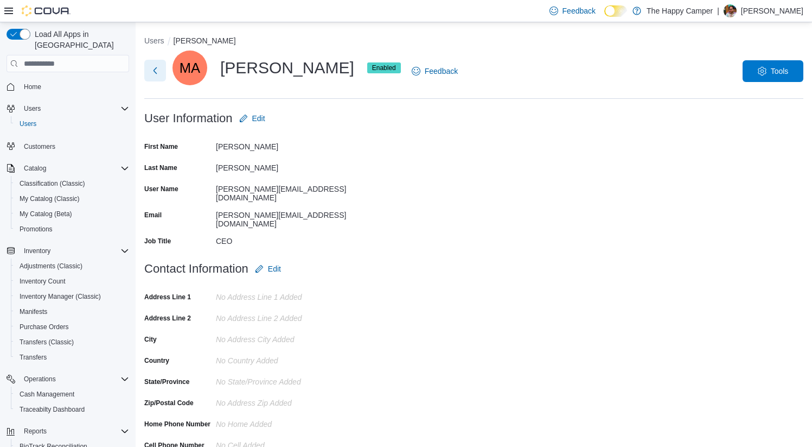
click at [159, 74] on button "Next" at bounding box center [155, 71] width 22 height 22
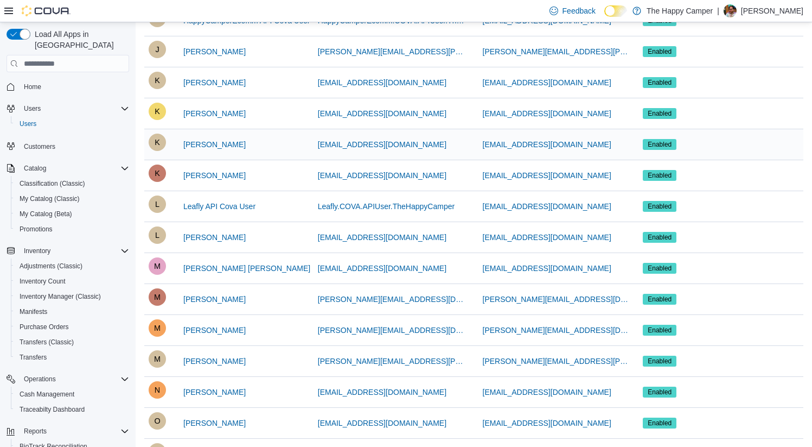
scroll to position [290, 0]
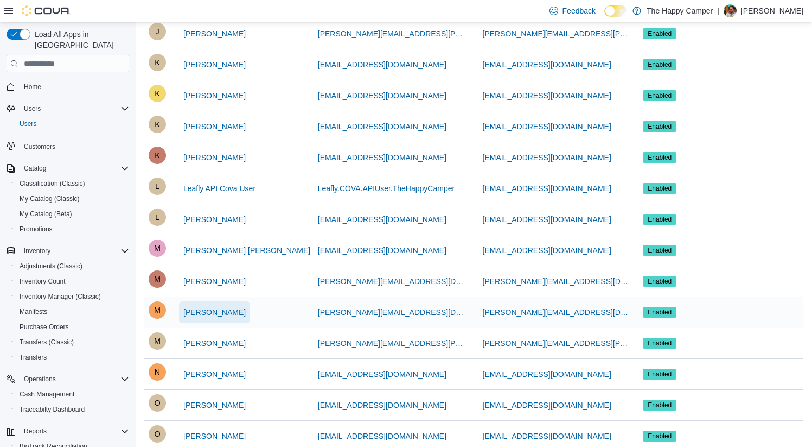
click at [230, 316] on span "[PERSON_NAME]" at bounding box center [214, 312] width 62 height 11
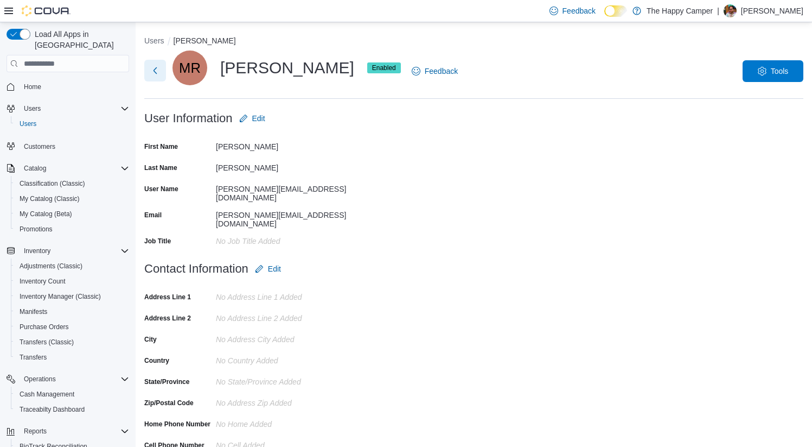
click at [156, 69] on button "Next" at bounding box center [155, 71] width 22 height 22
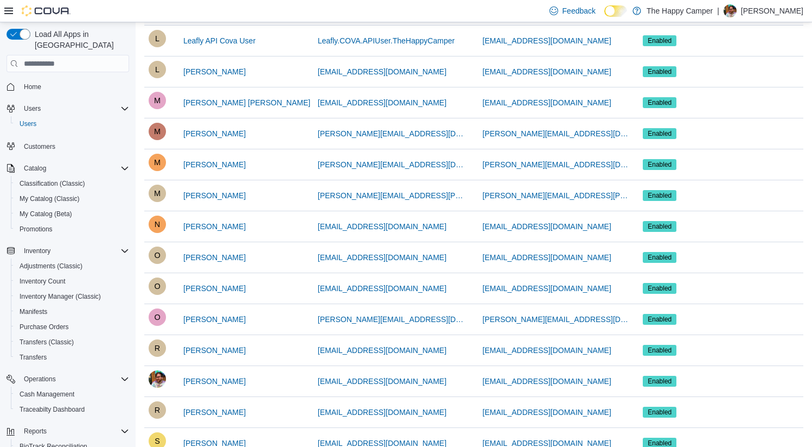
scroll to position [643, 0]
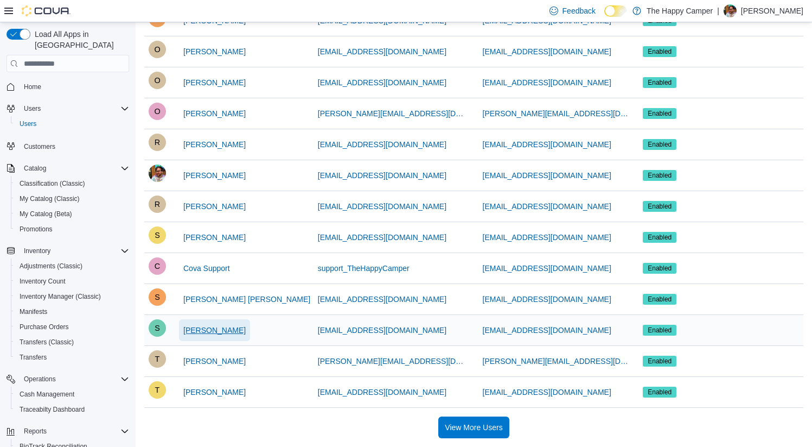
click at [220, 333] on span "[PERSON_NAME]" at bounding box center [214, 329] width 62 height 11
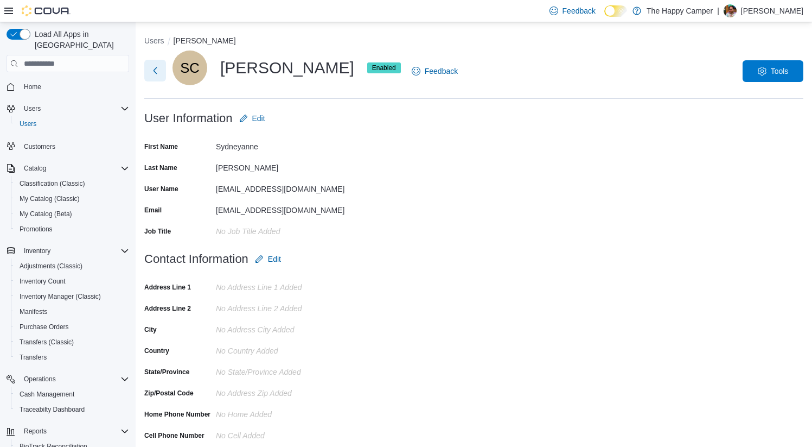
click at [149, 74] on button "Next" at bounding box center [155, 71] width 22 height 22
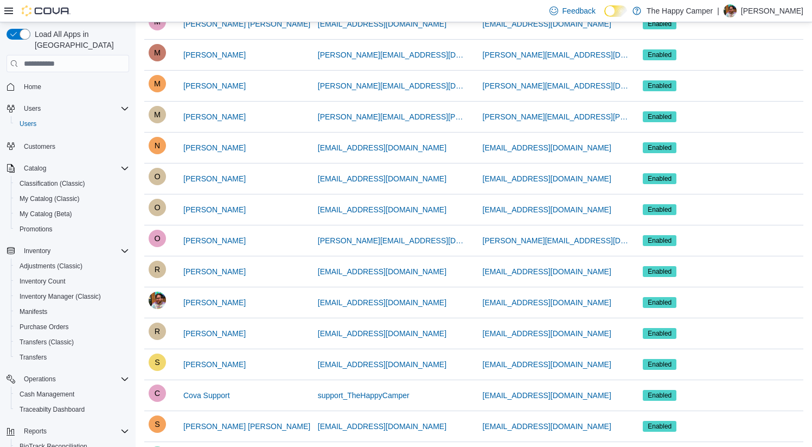
scroll to position [643, 0]
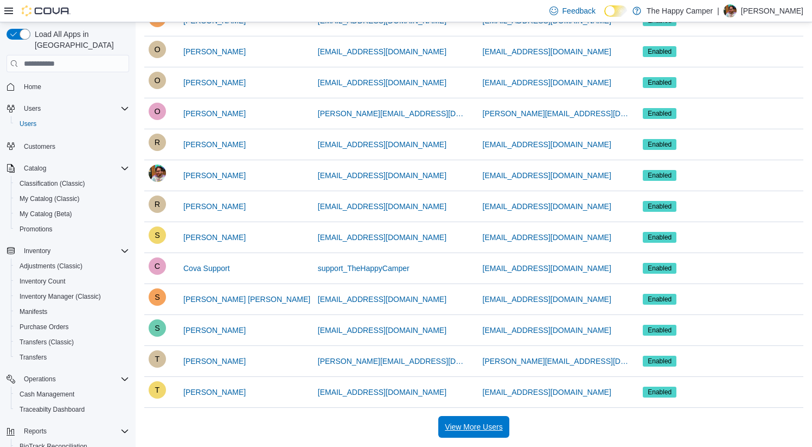
click at [477, 422] on span "View More Users" at bounding box center [474, 426] width 58 height 11
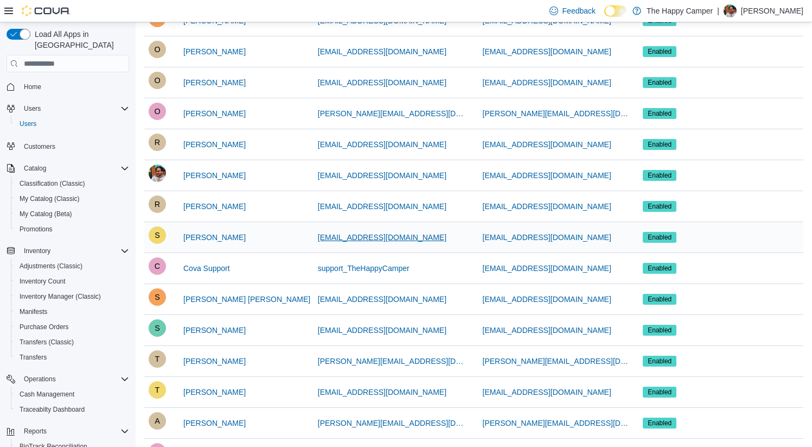
scroll to position [745, 0]
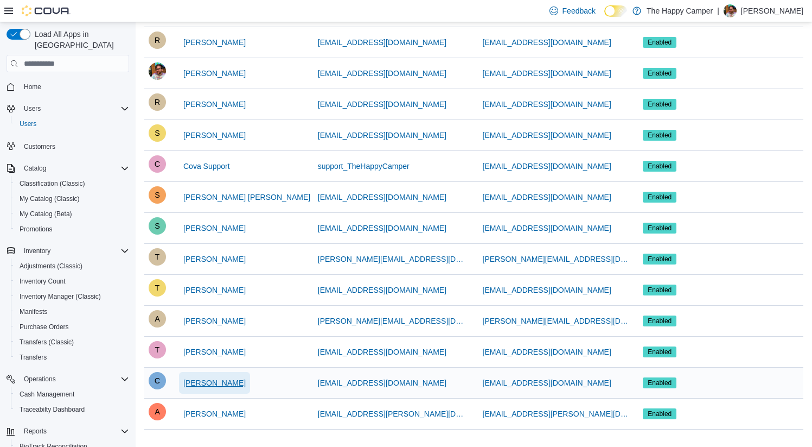
click at [207, 381] on span "[PERSON_NAME]" at bounding box center [214, 382] width 62 height 11
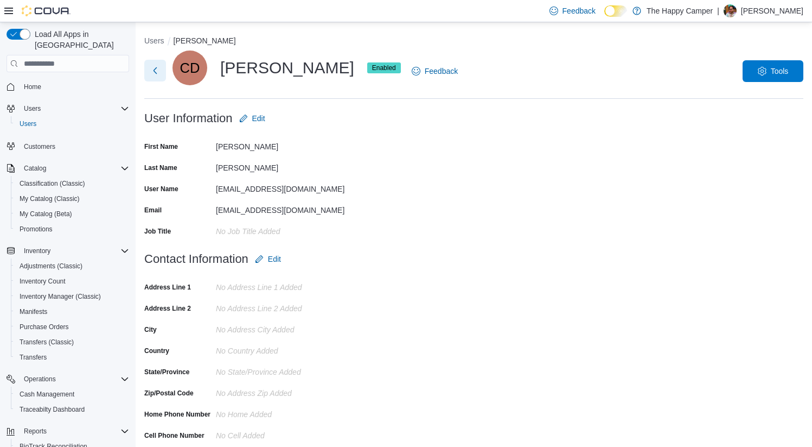
click at [158, 69] on button "Next" at bounding box center [155, 71] width 22 height 22
